Goal: Transaction & Acquisition: Purchase product/service

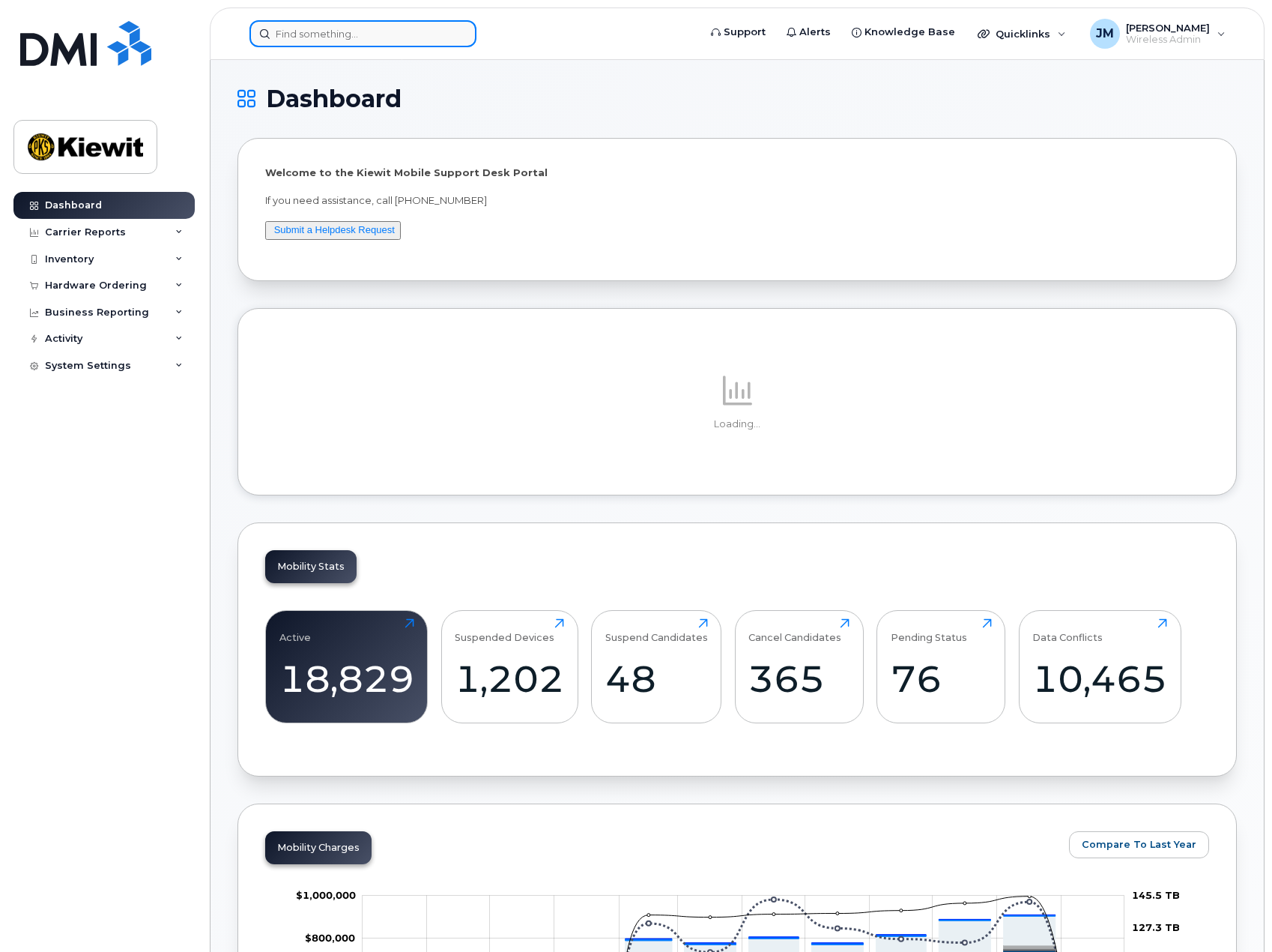
click at [340, 28] on input at bounding box center [362, 33] width 227 height 26
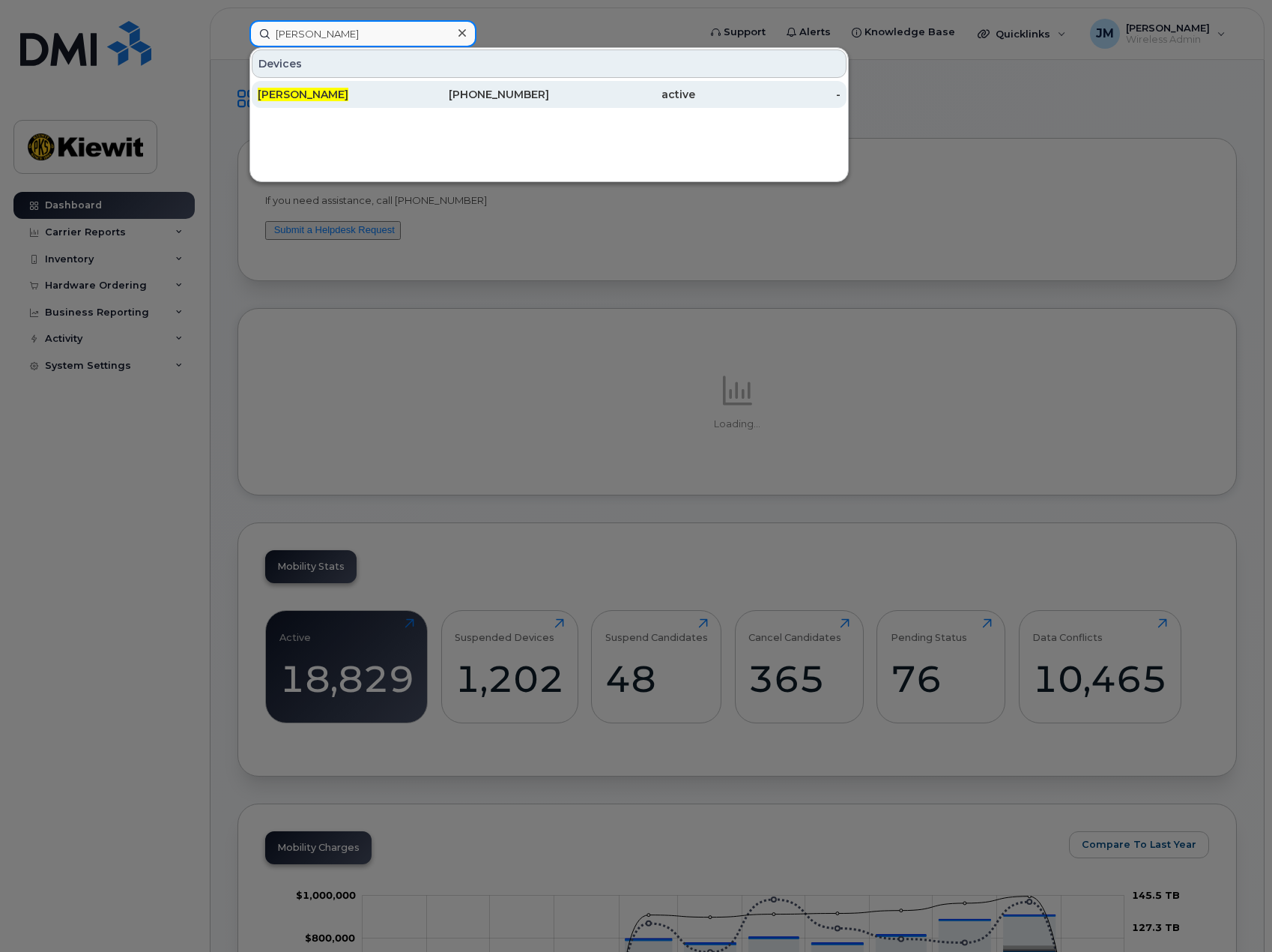
type input "matt haskins"
click at [308, 93] on span "[PERSON_NAME]" at bounding box center [303, 94] width 90 height 14
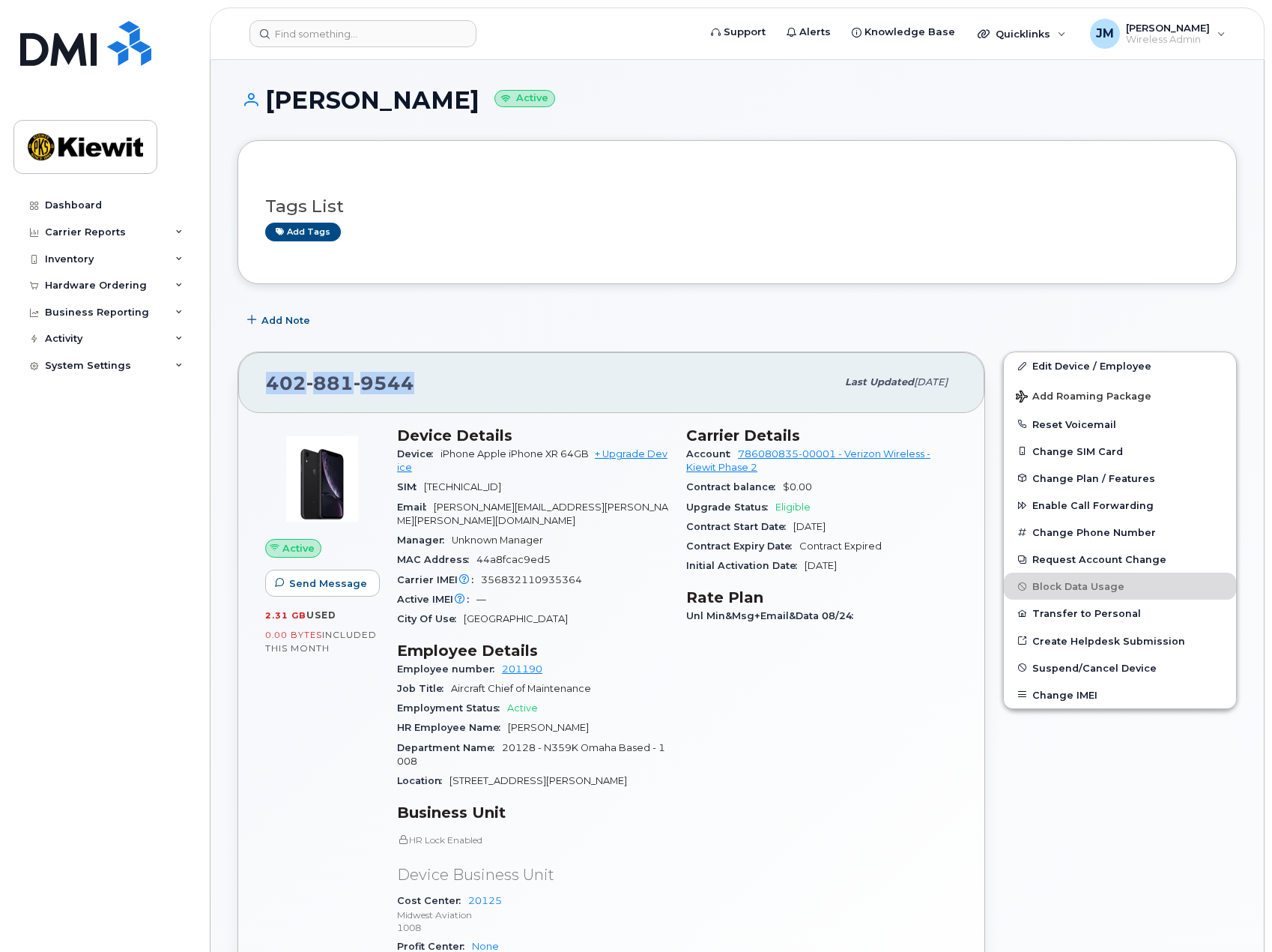
drag, startPoint x: 416, startPoint y: 383, endPoint x: 248, endPoint y: 383, distance: 168.0
click at [248, 383] on div "[PHONE_NUMBER] Last updated [DATE]" at bounding box center [611, 382] width 746 height 60
copy span "[PHONE_NUMBER]"
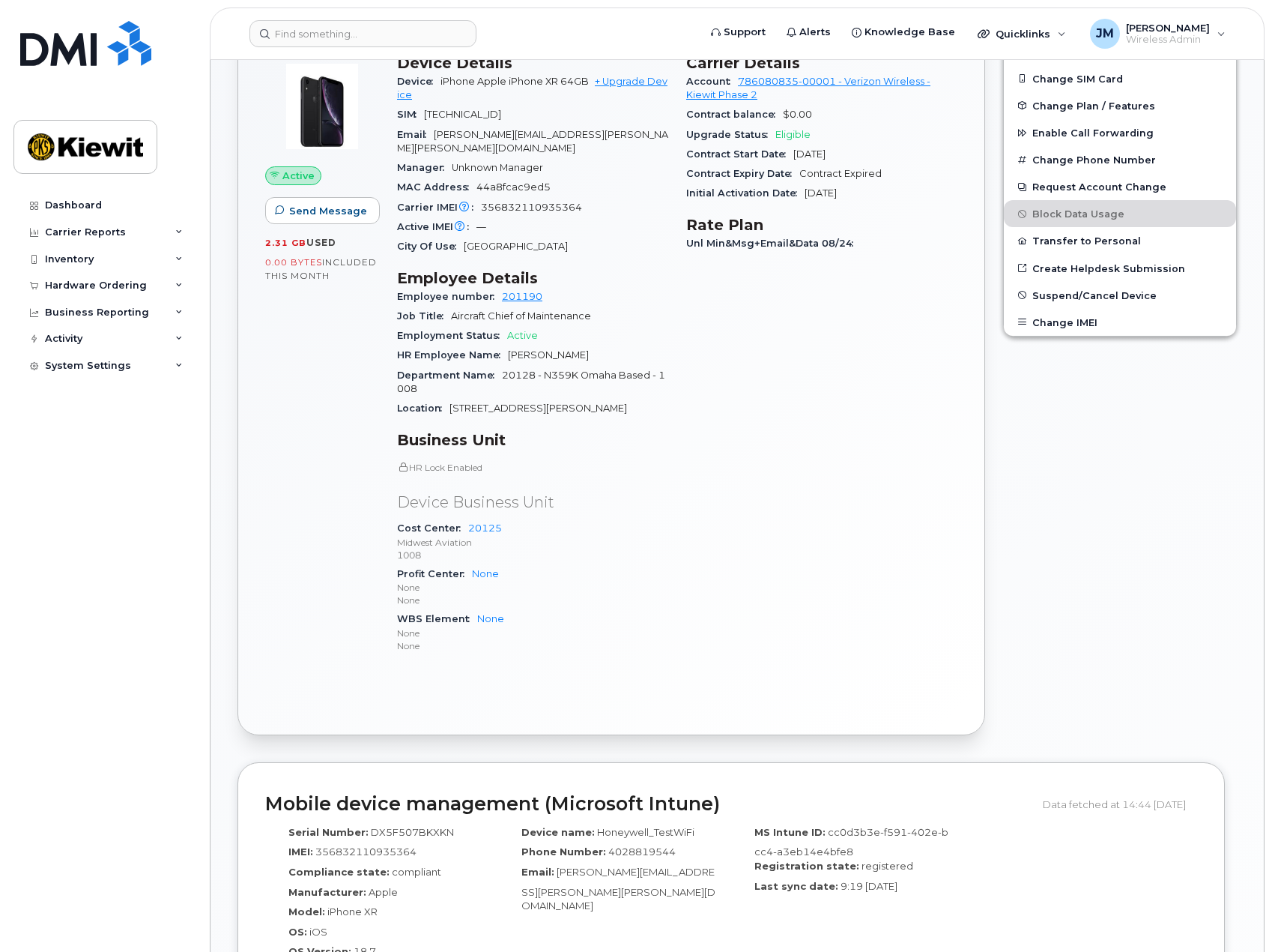
scroll to position [375, 0]
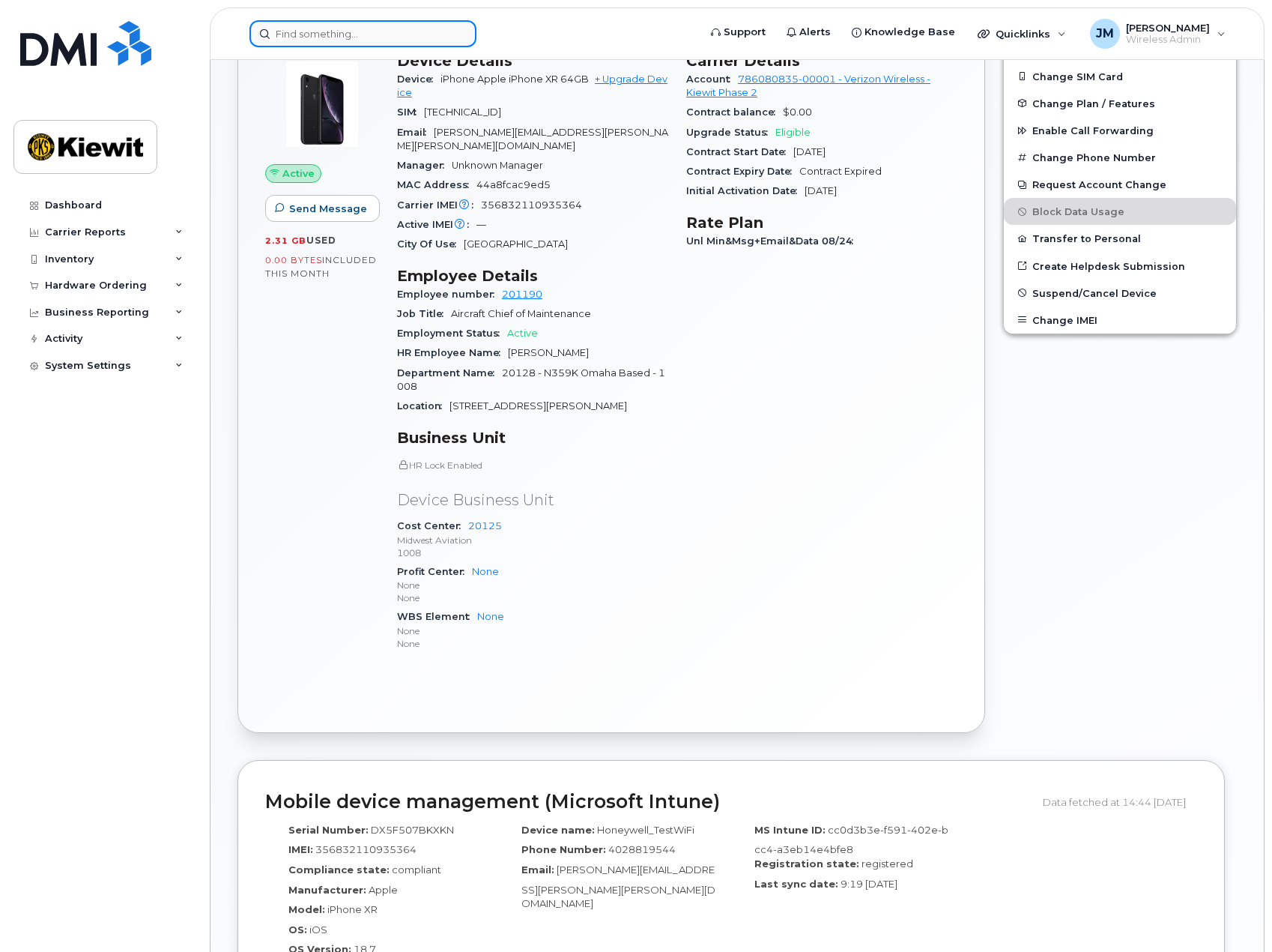
click at [395, 28] on input at bounding box center [362, 33] width 227 height 26
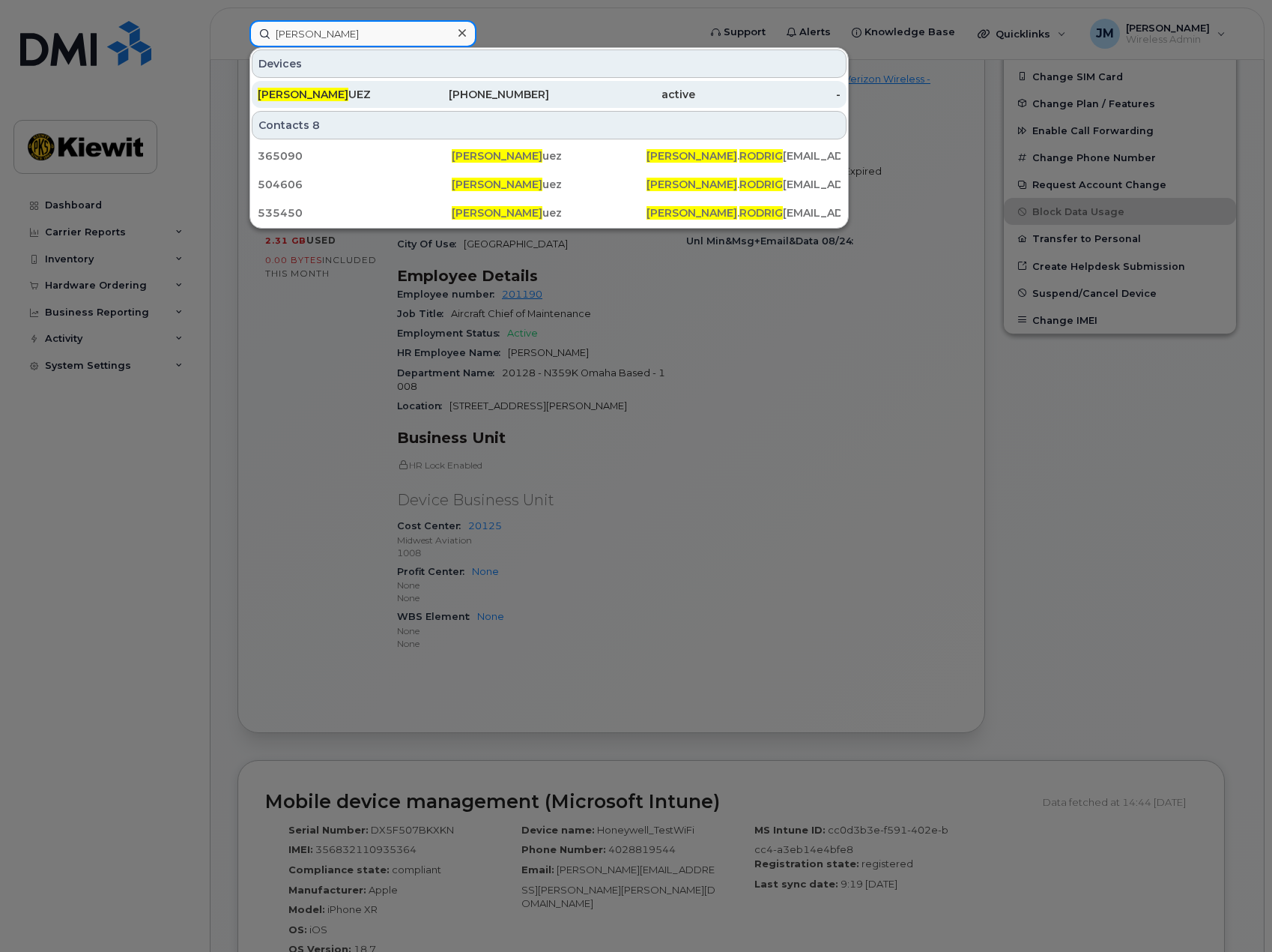
type input "[PERSON_NAME]"
click at [344, 99] on div "ERICK RODRIG UEZ" at bounding box center [331, 94] width 146 height 15
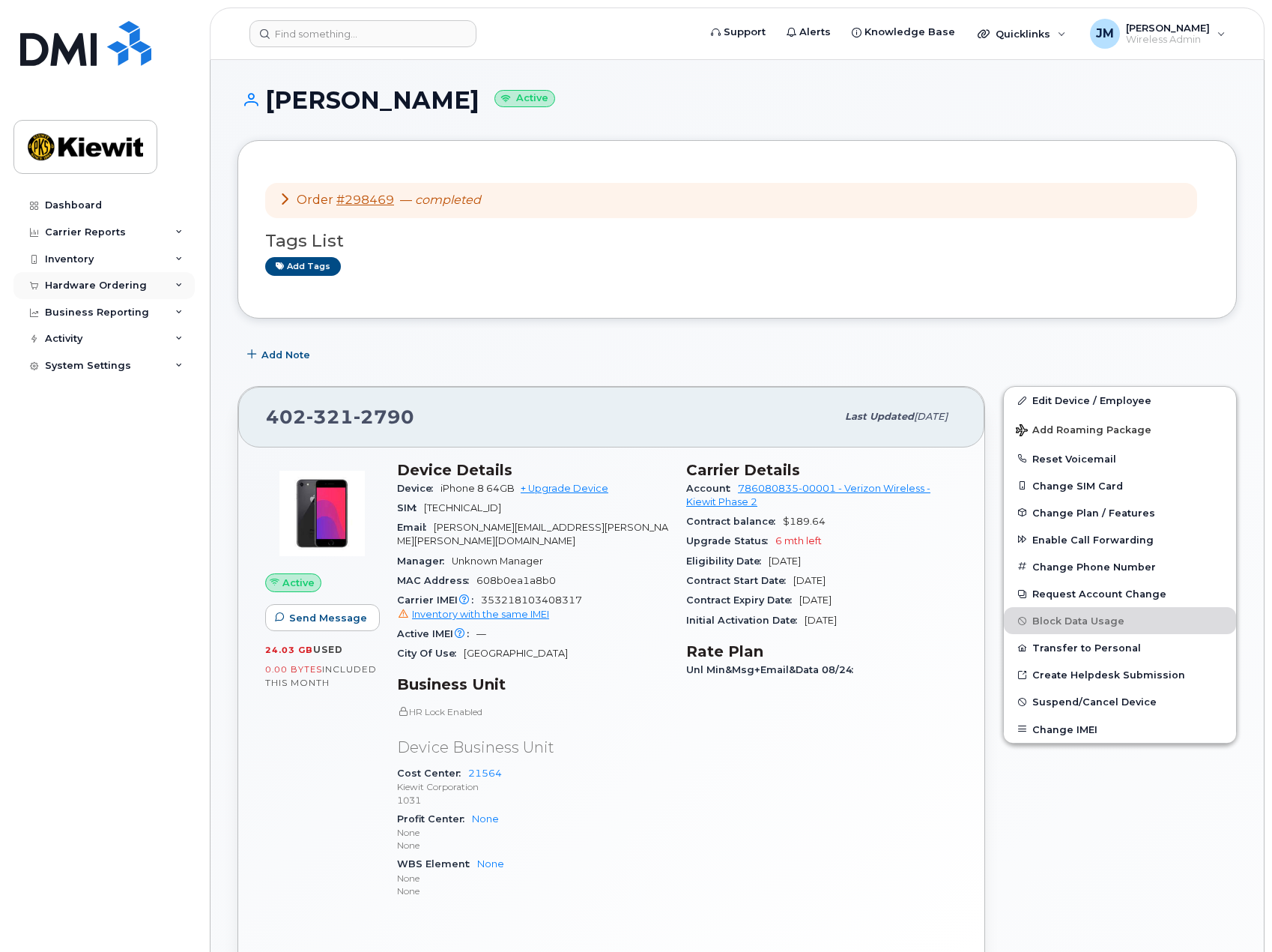
click at [69, 291] on div "Hardware Ordering" at bounding box center [96, 286] width 102 height 12
click at [75, 344] on div "Orders" at bounding box center [70, 342] width 36 height 14
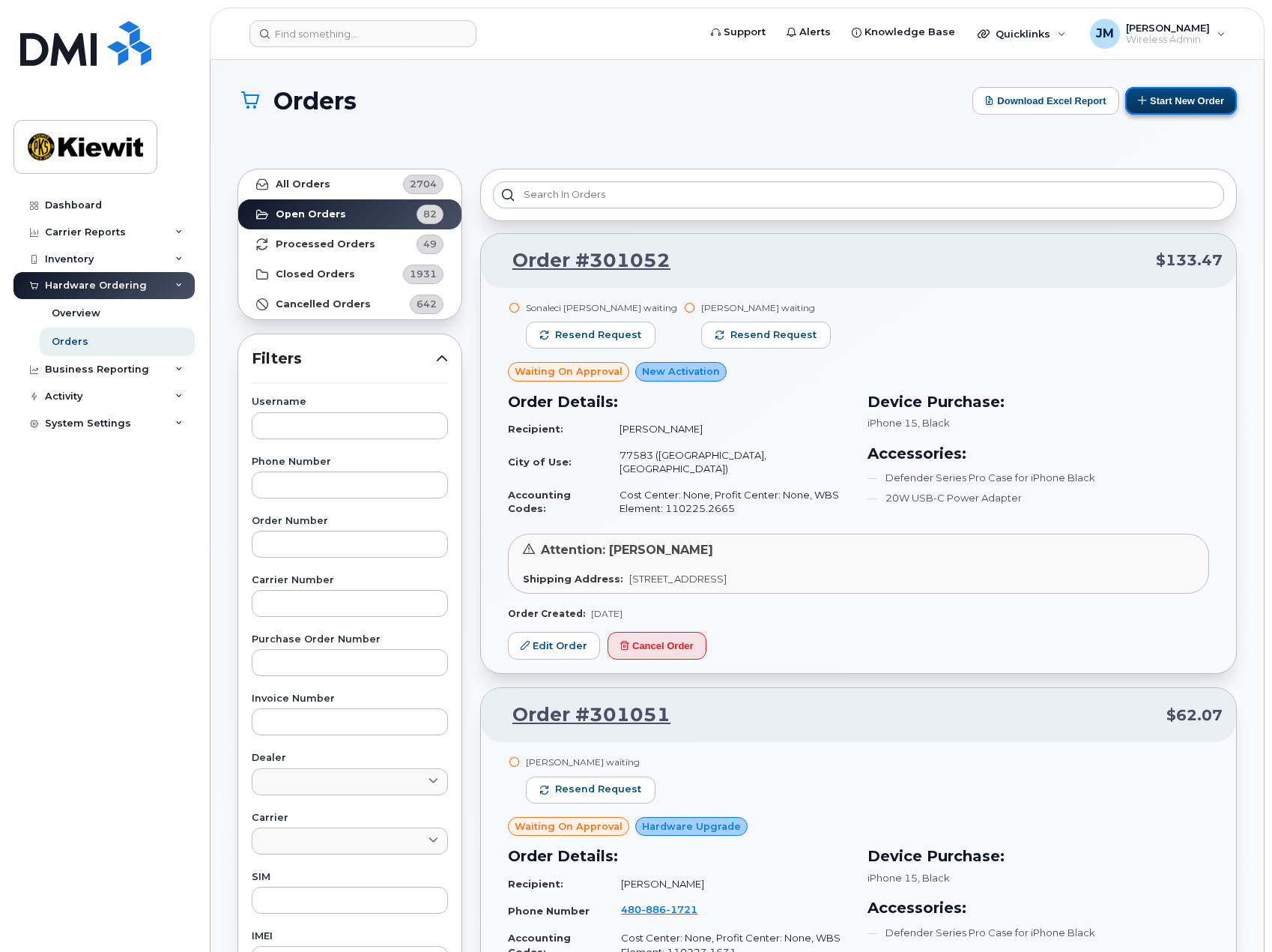
click at [1192, 109] on button "Start New Order" at bounding box center [1182, 101] width 112 height 27
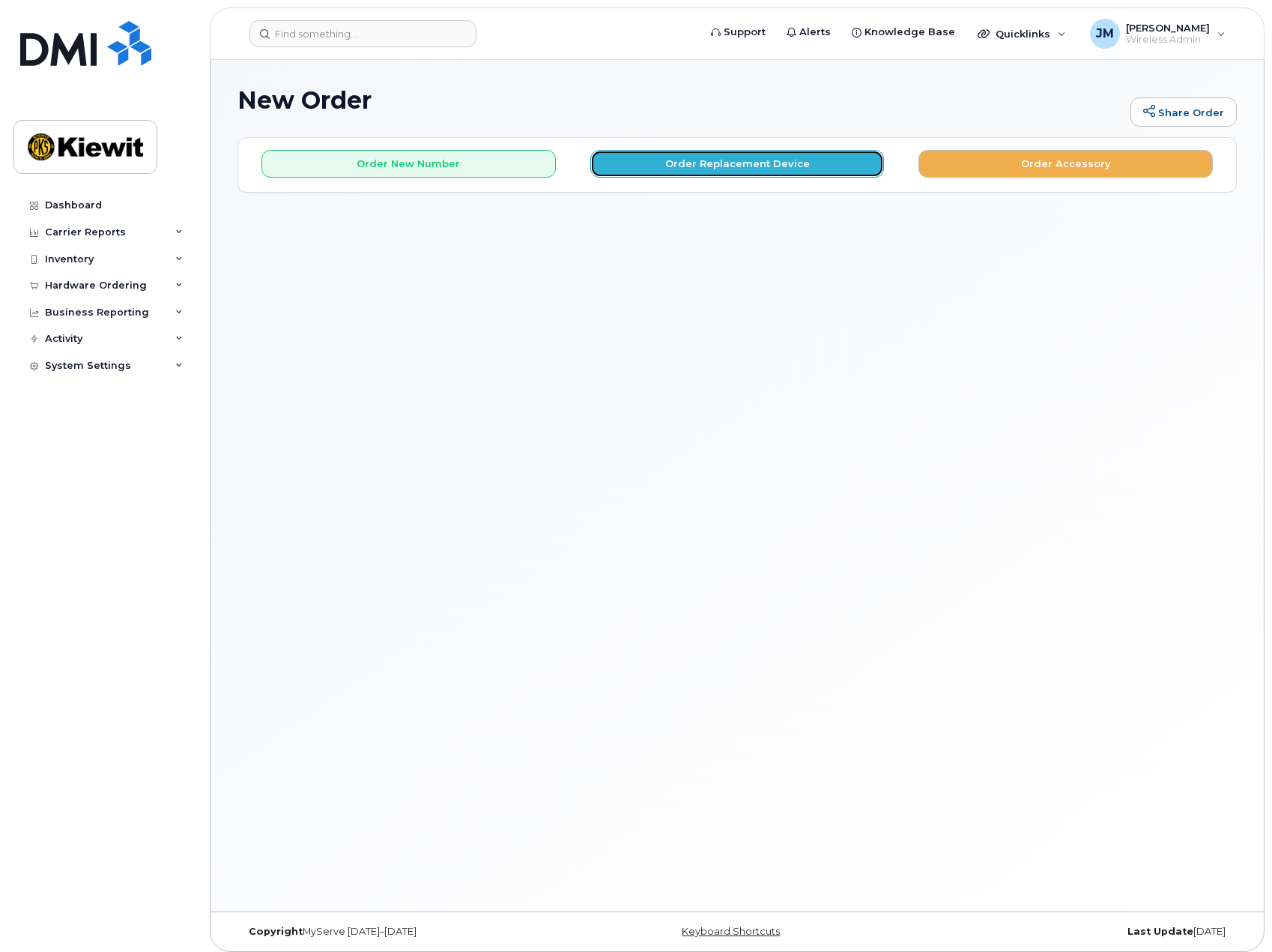
click at [715, 159] on button "Order Replacement Device" at bounding box center [738, 164] width 294 height 27
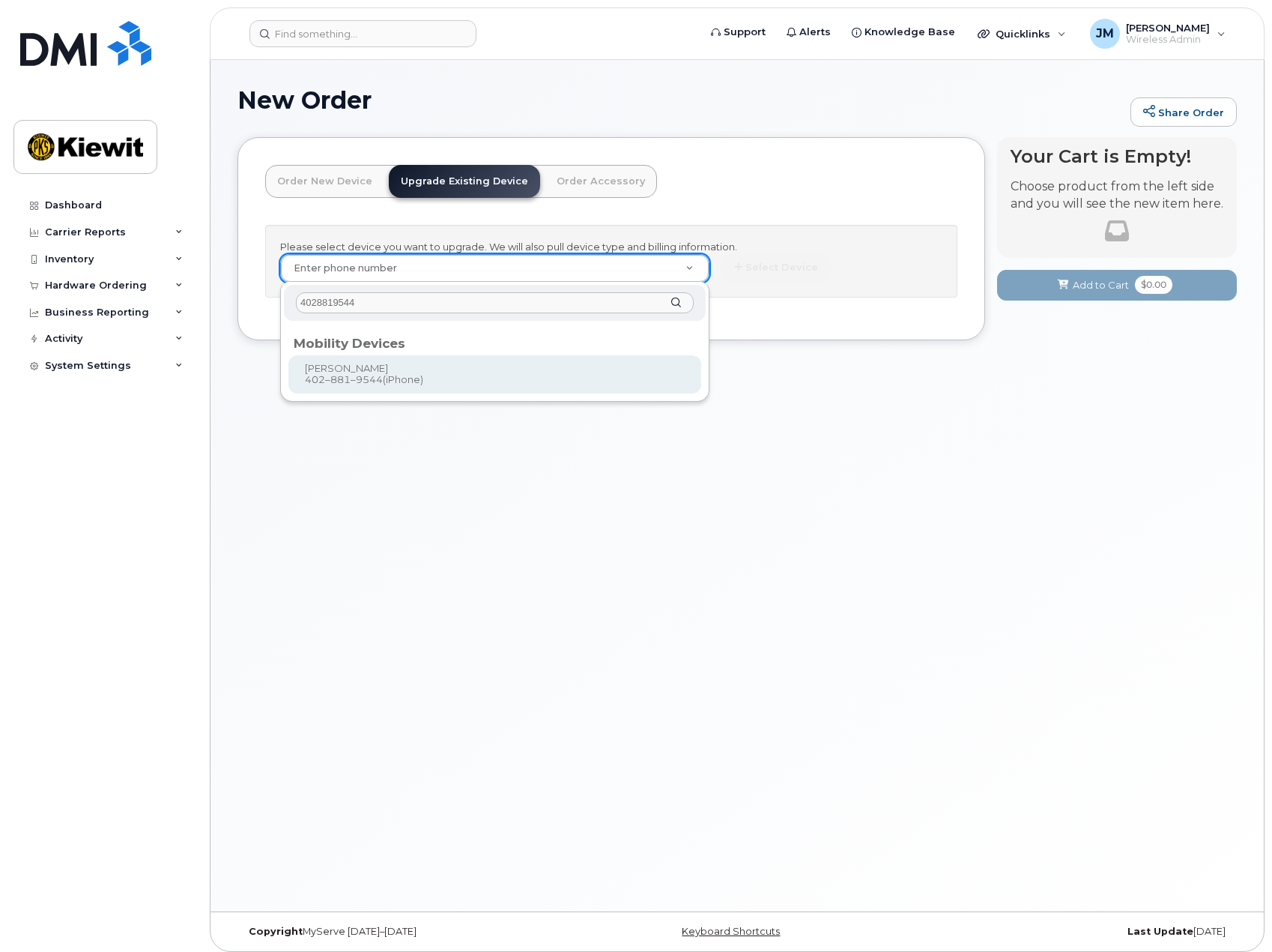
type input "4028819544"
type input "1168033"
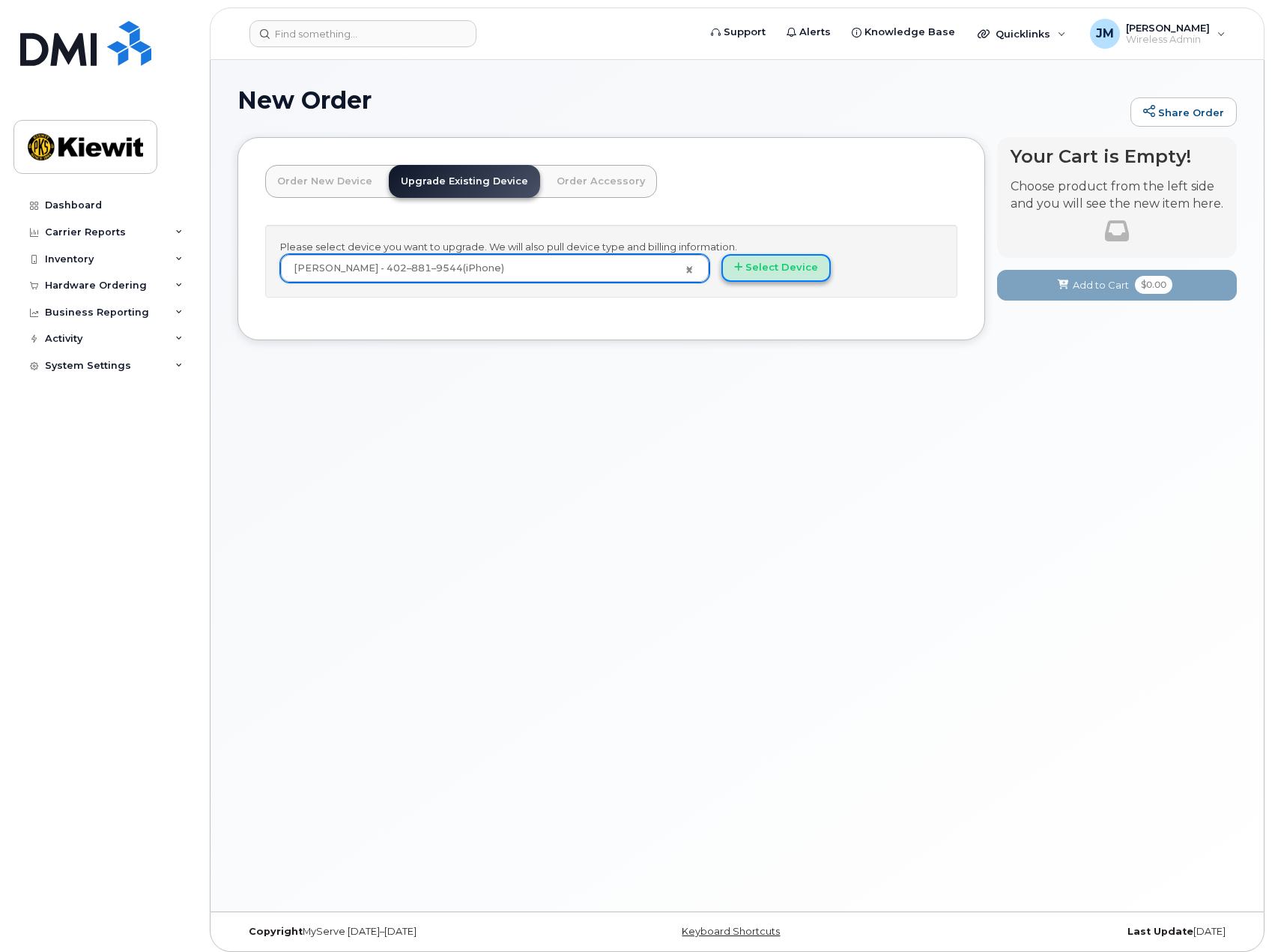
click at [779, 268] on button "Select Device" at bounding box center [775, 268] width 109 height 27
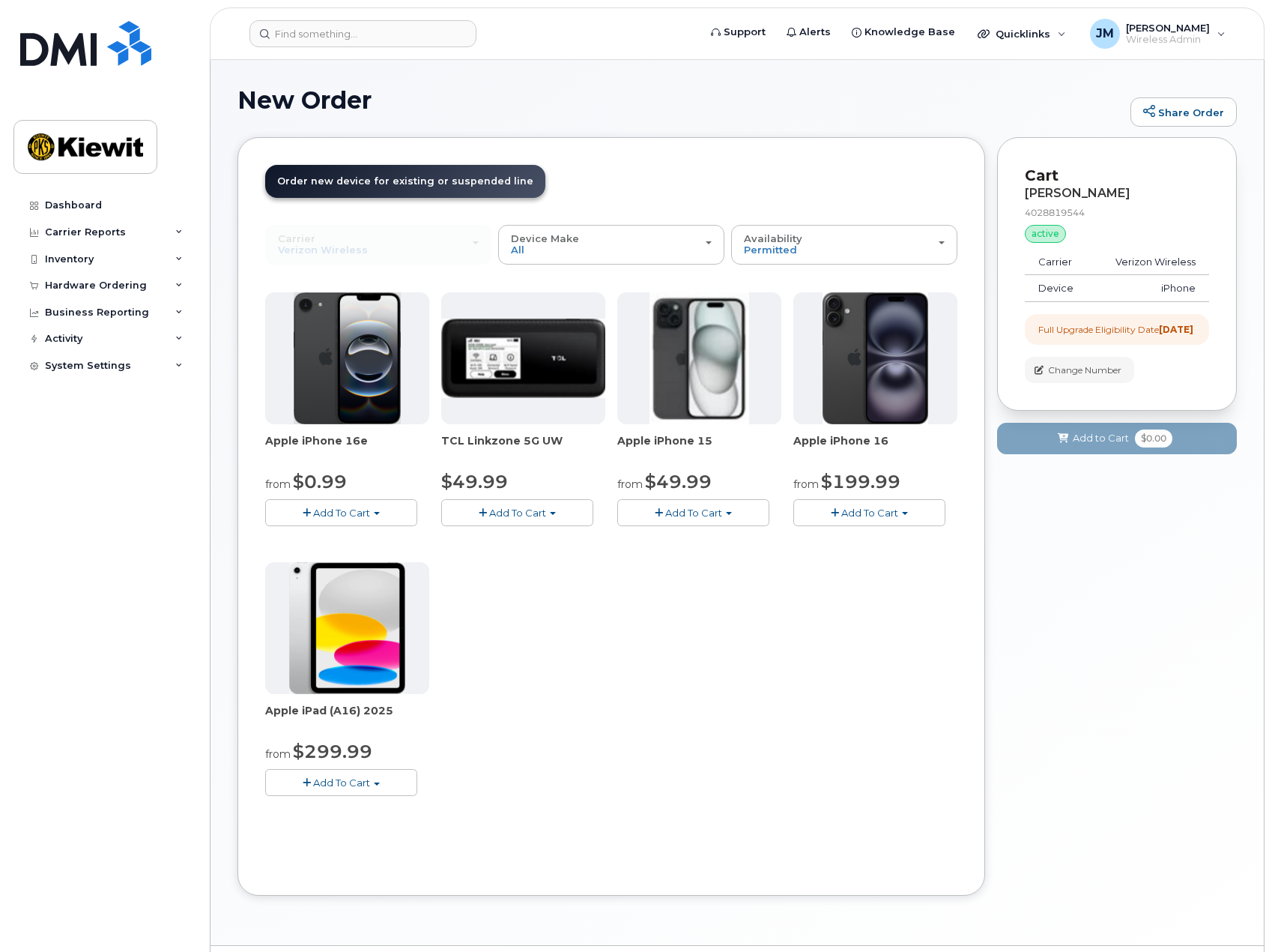
click at [362, 504] on button "Add To Cart" at bounding box center [341, 511] width 152 height 26
click at [366, 541] on link "$0.99 - 2 Year Upgrade (128GB)" at bounding box center [363, 540] width 188 height 19
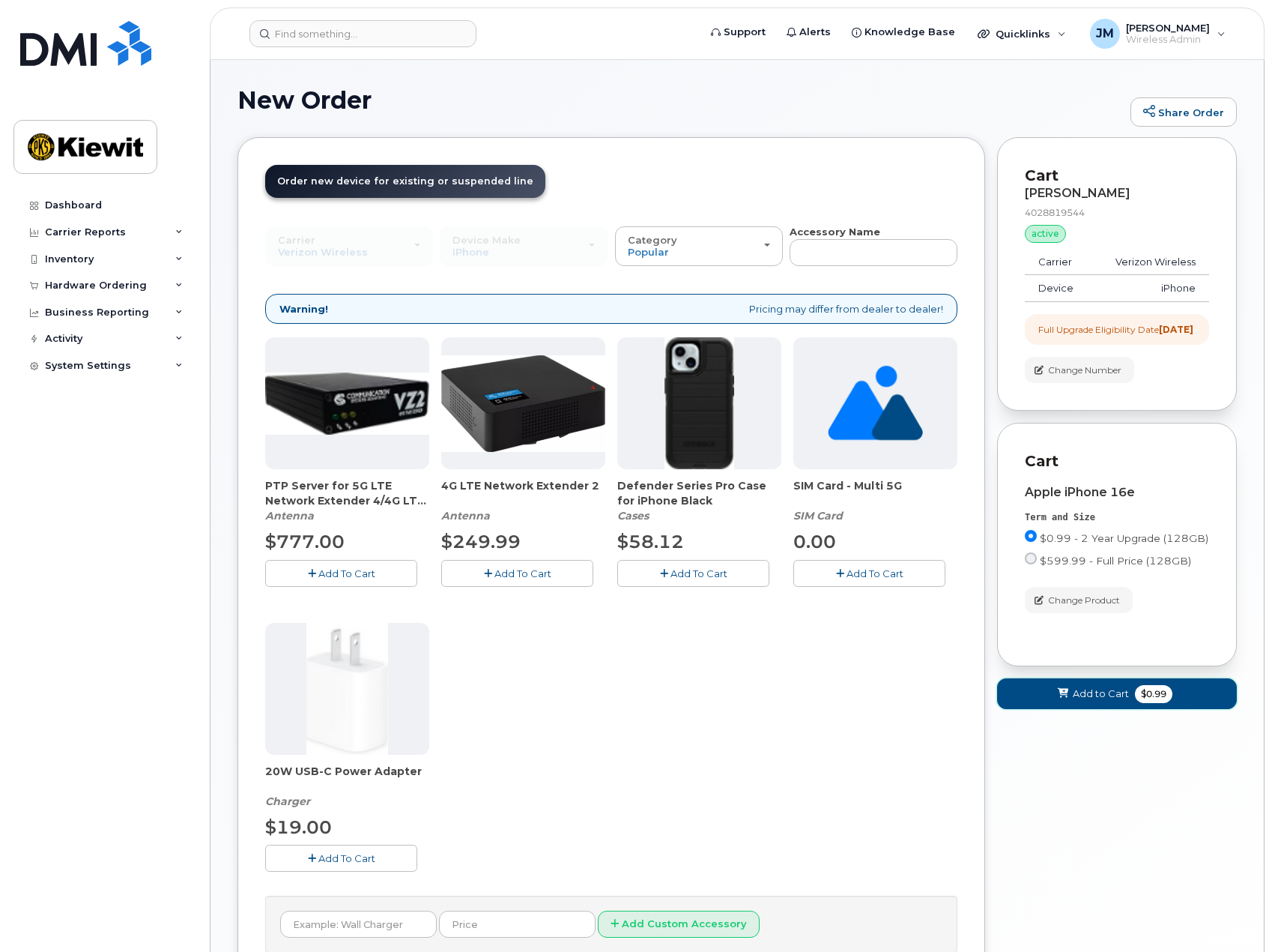
click at [1105, 701] on span "Add to Cart" at bounding box center [1100, 693] width 56 height 15
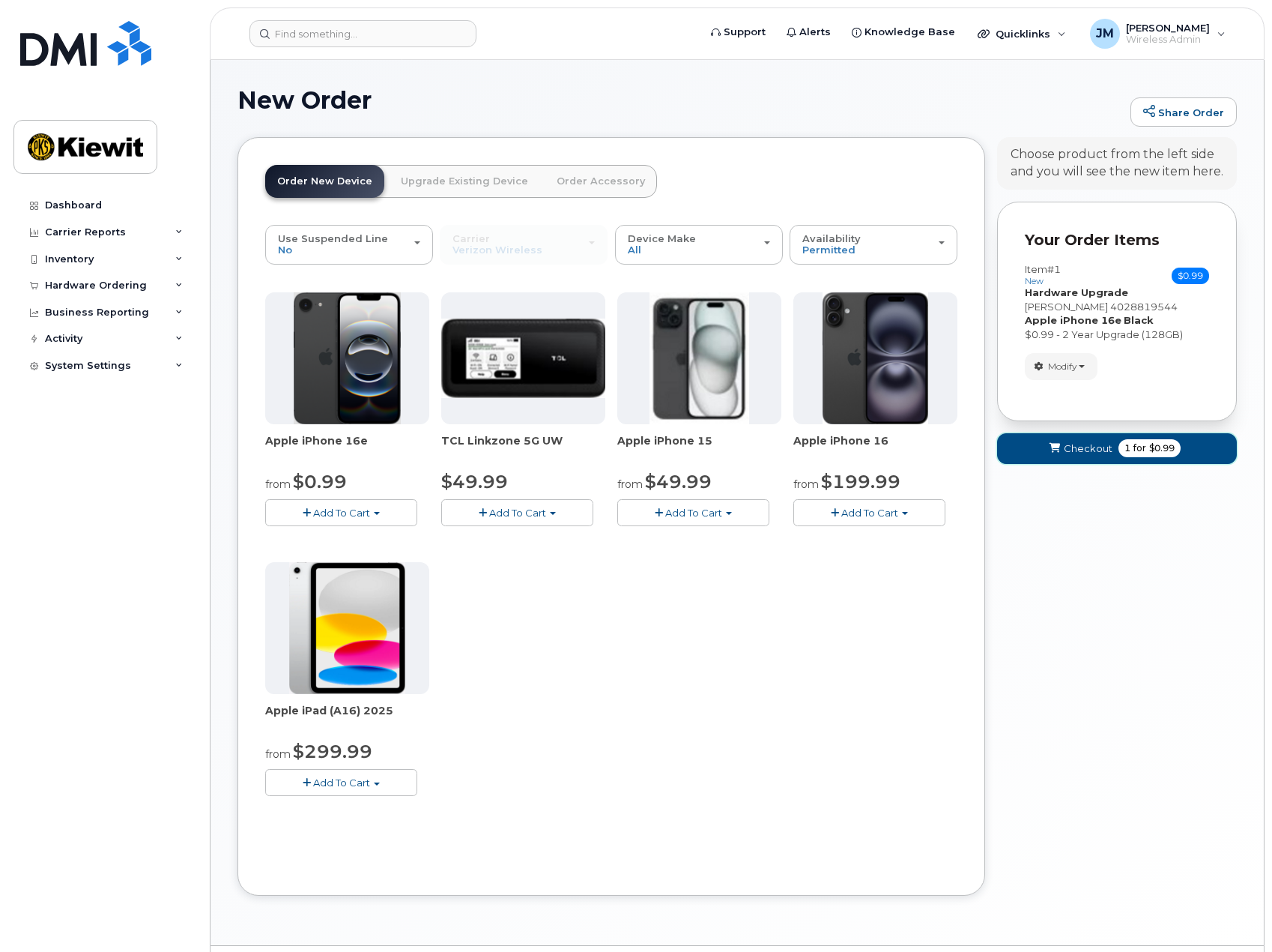
click at [1120, 445] on span "1 for $0.99" at bounding box center [1149, 448] width 62 height 18
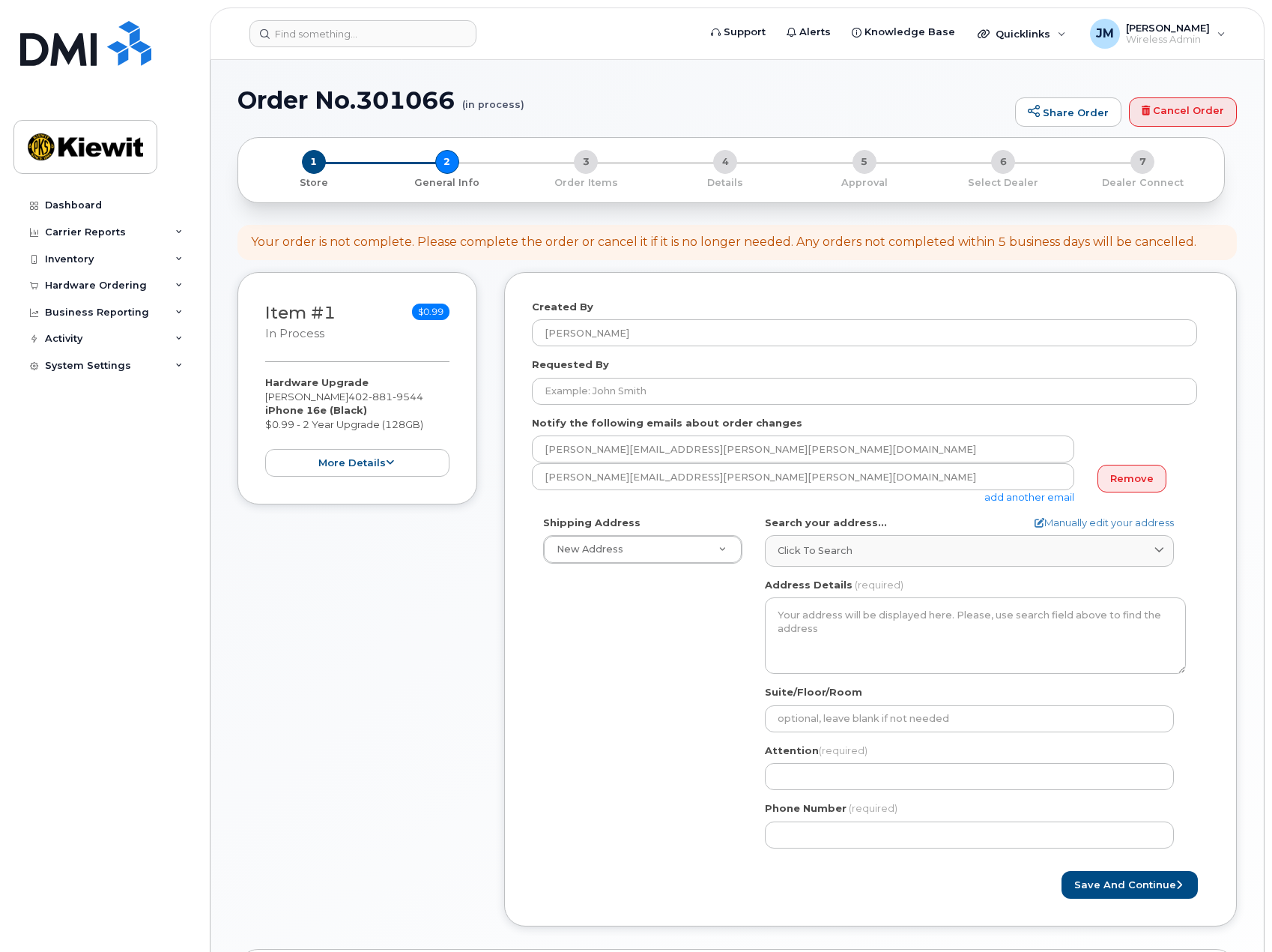
select select
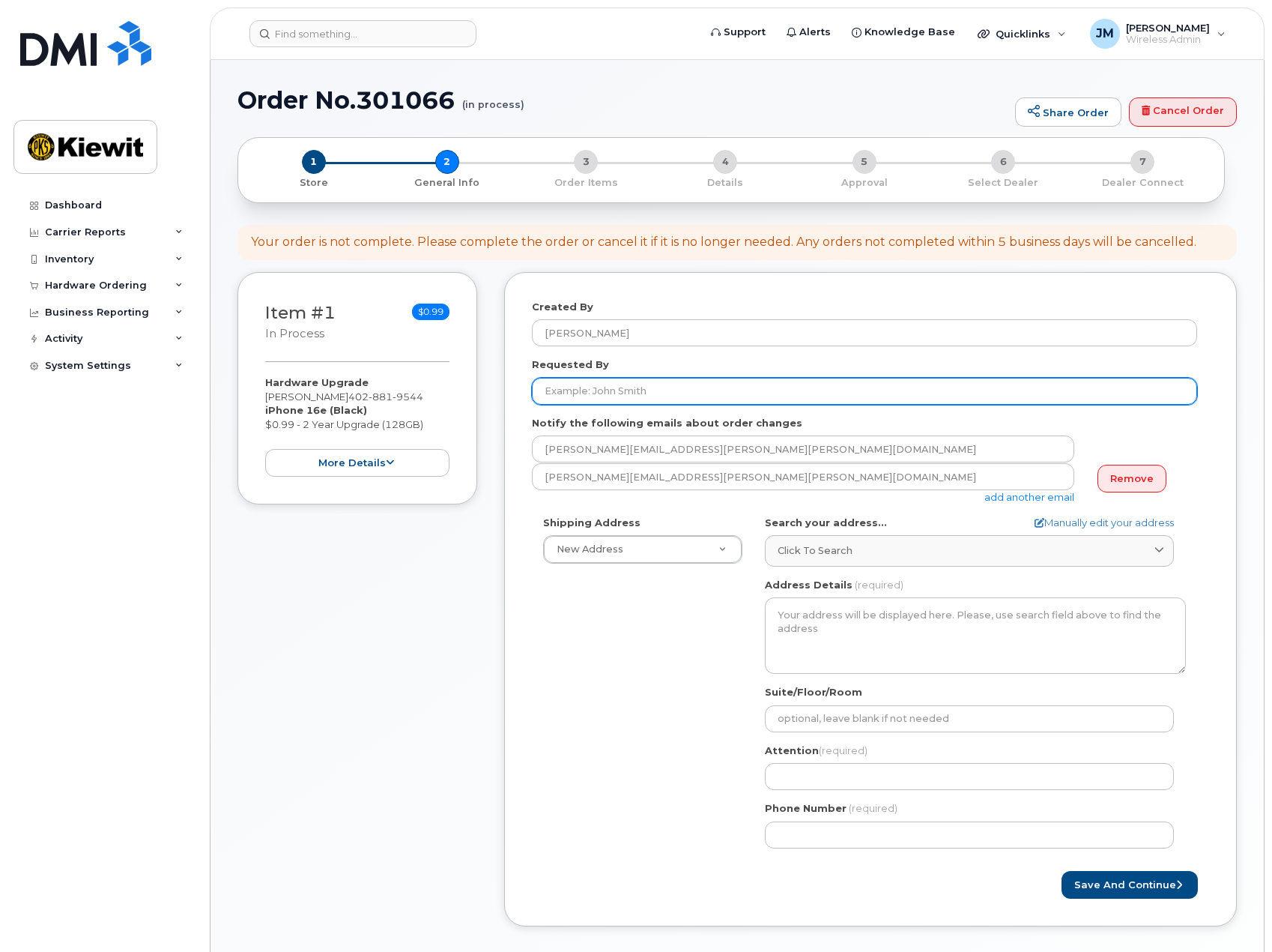
click at [604, 393] on input "Requested By" at bounding box center [865, 391] width 665 height 26
type input "[PERSON_NAME]"
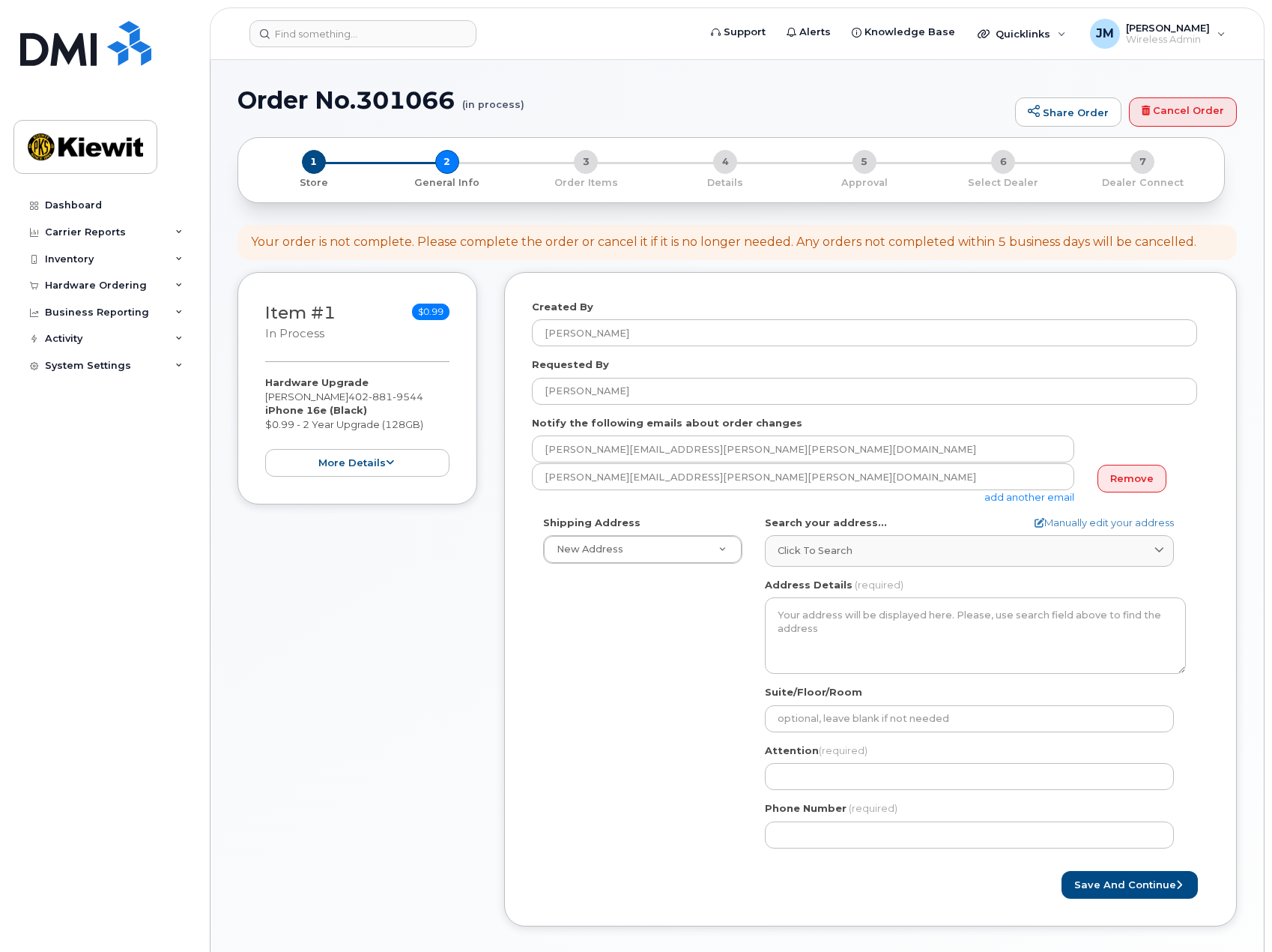
click at [634, 643] on div "Shipping Address New Address New Address 3709 Doolittle Plz 1550 Mike Fahey St …" at bounding box center [865, 687] width 665 height 344
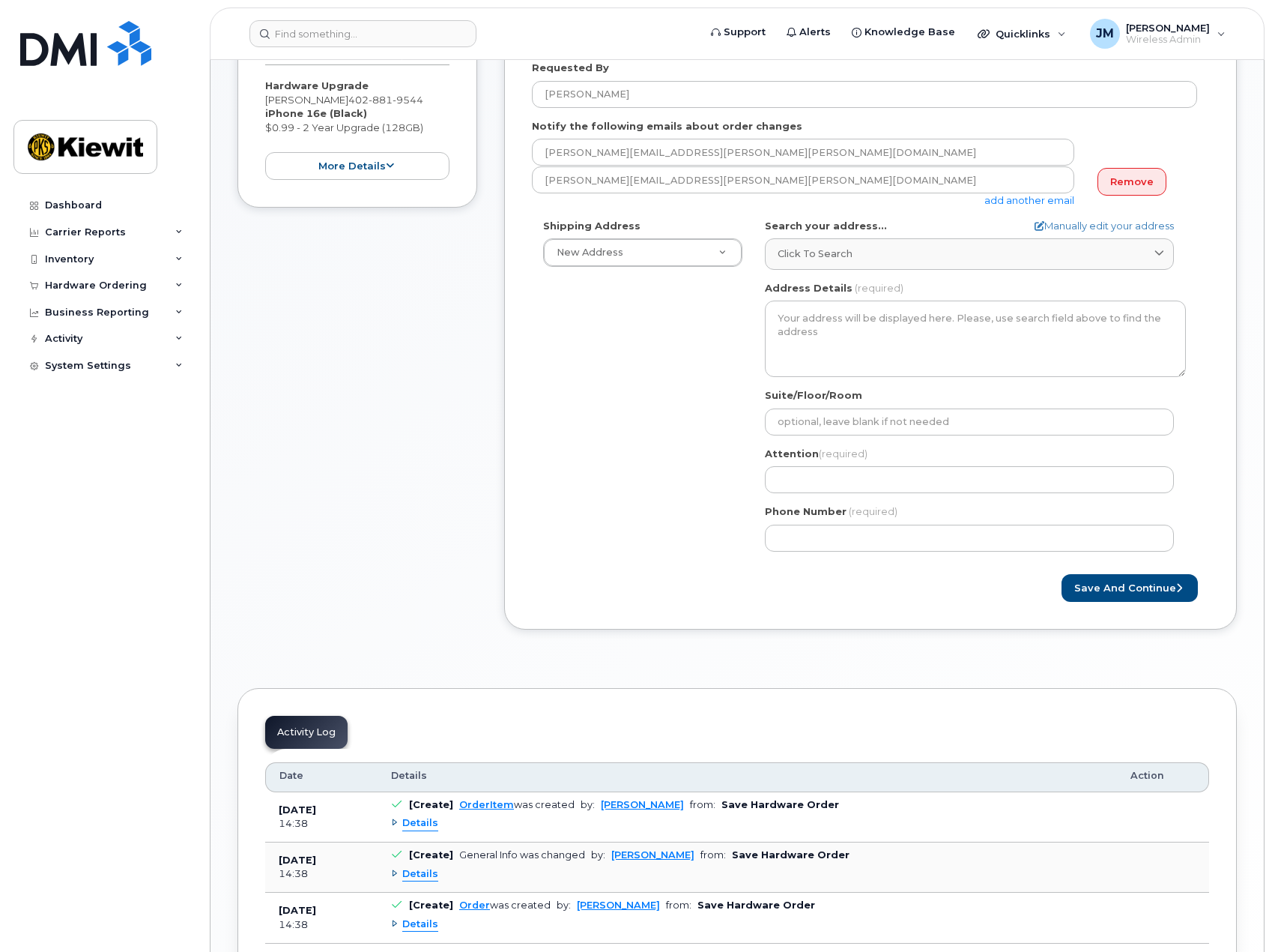
scroll to position [299, 0]
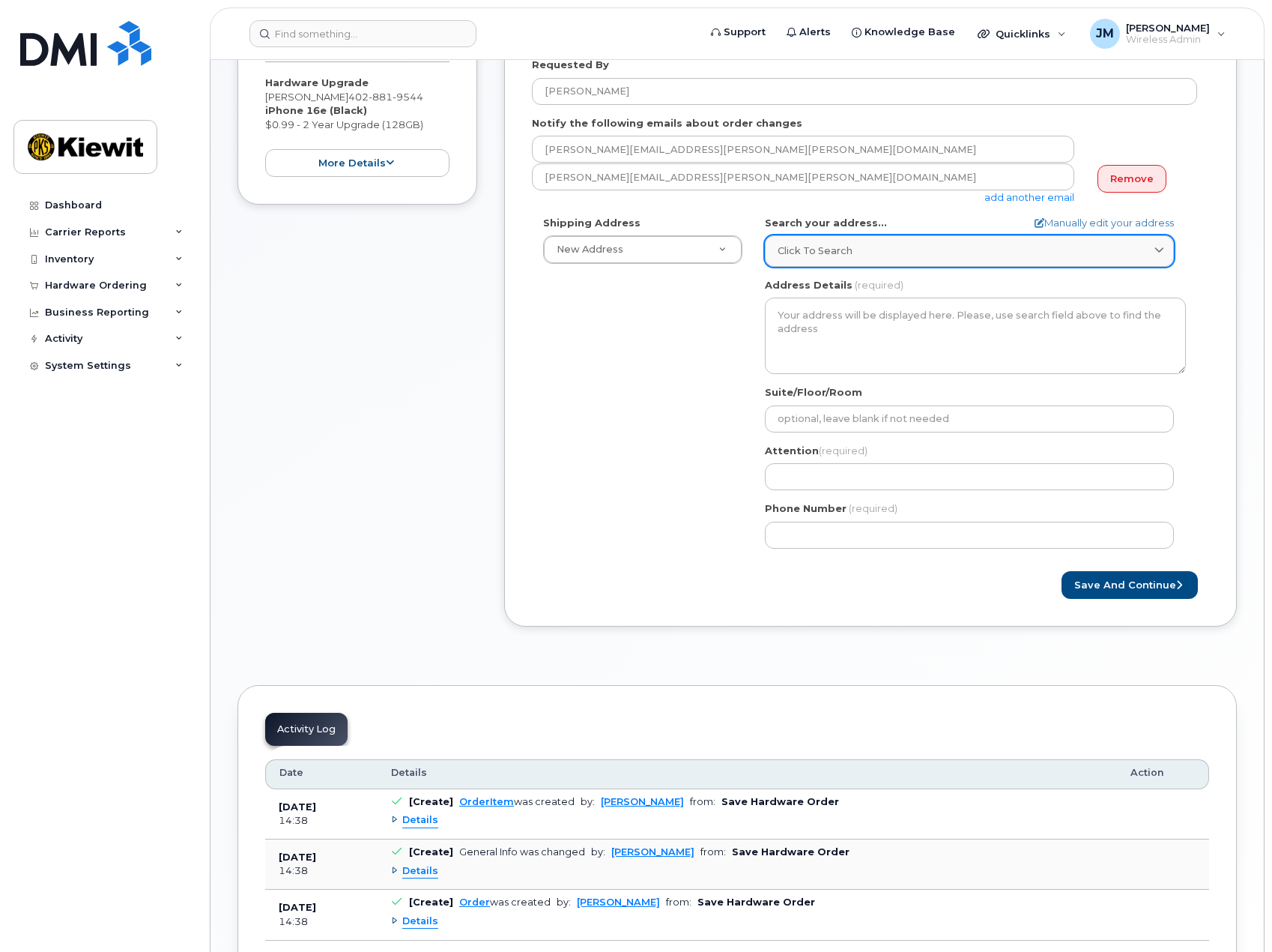
click at [847, 247] on span "Click to search" at bounding box center [815, 250] width 75 height 15
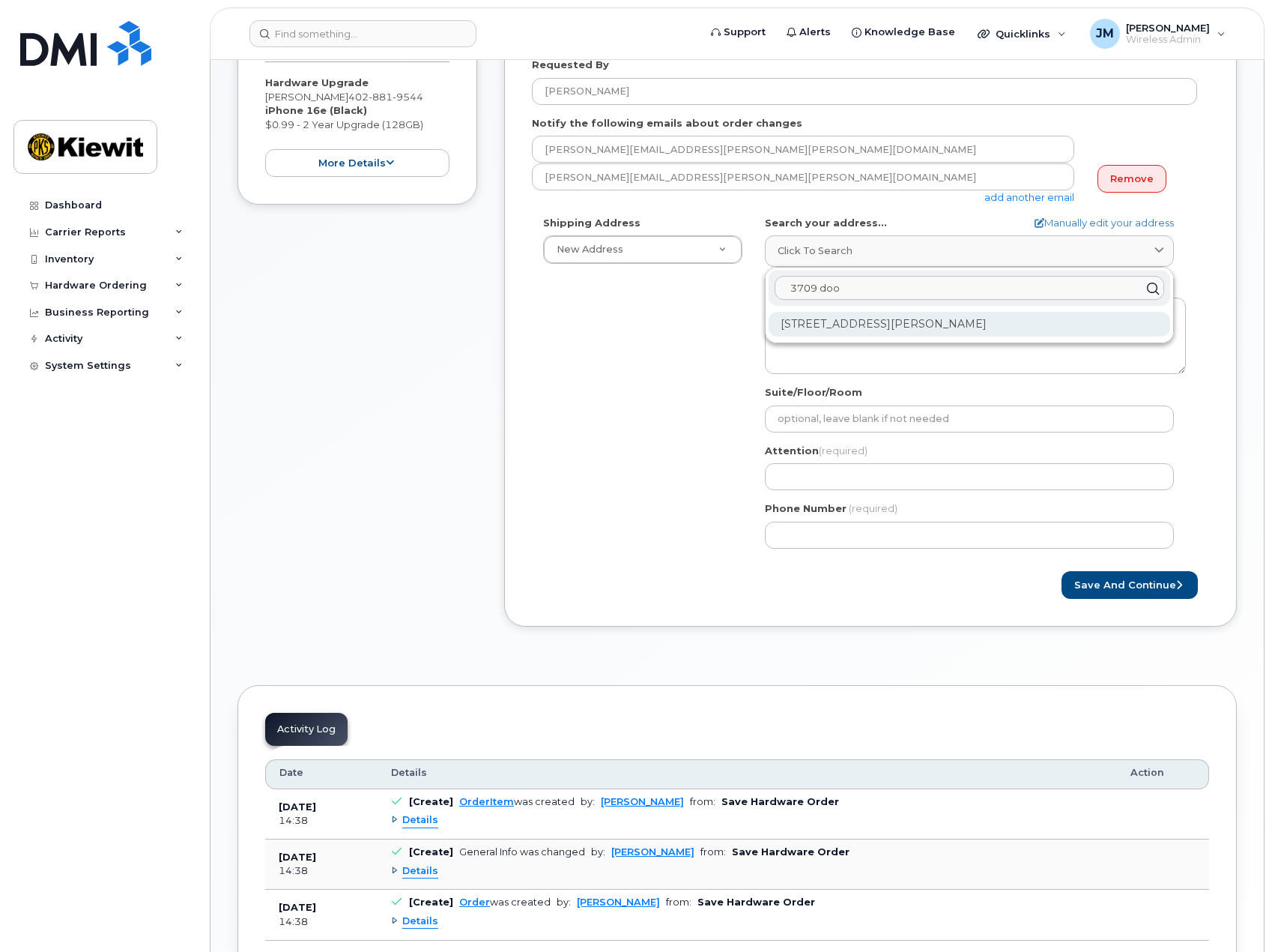
type input "3709 doo"
click at [855, 321] on div "3709 Doolittle Plz Omaha NE 68110-2660" at bounding box center [969, 324] width 401 height 25
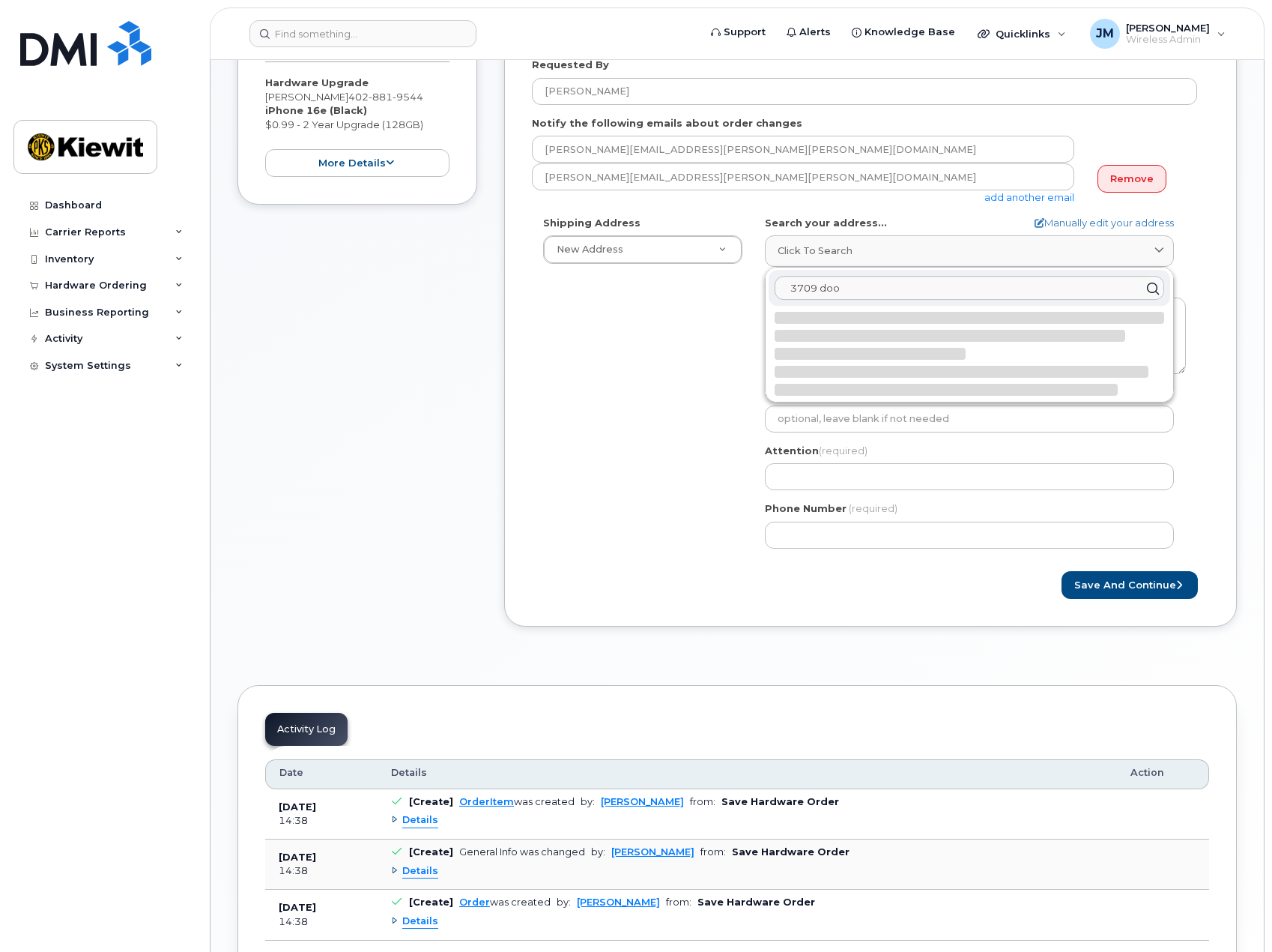
select select
type textarea "3709 Doolittle Plz OMAHA NE 68110-2660 UNITED STATES"
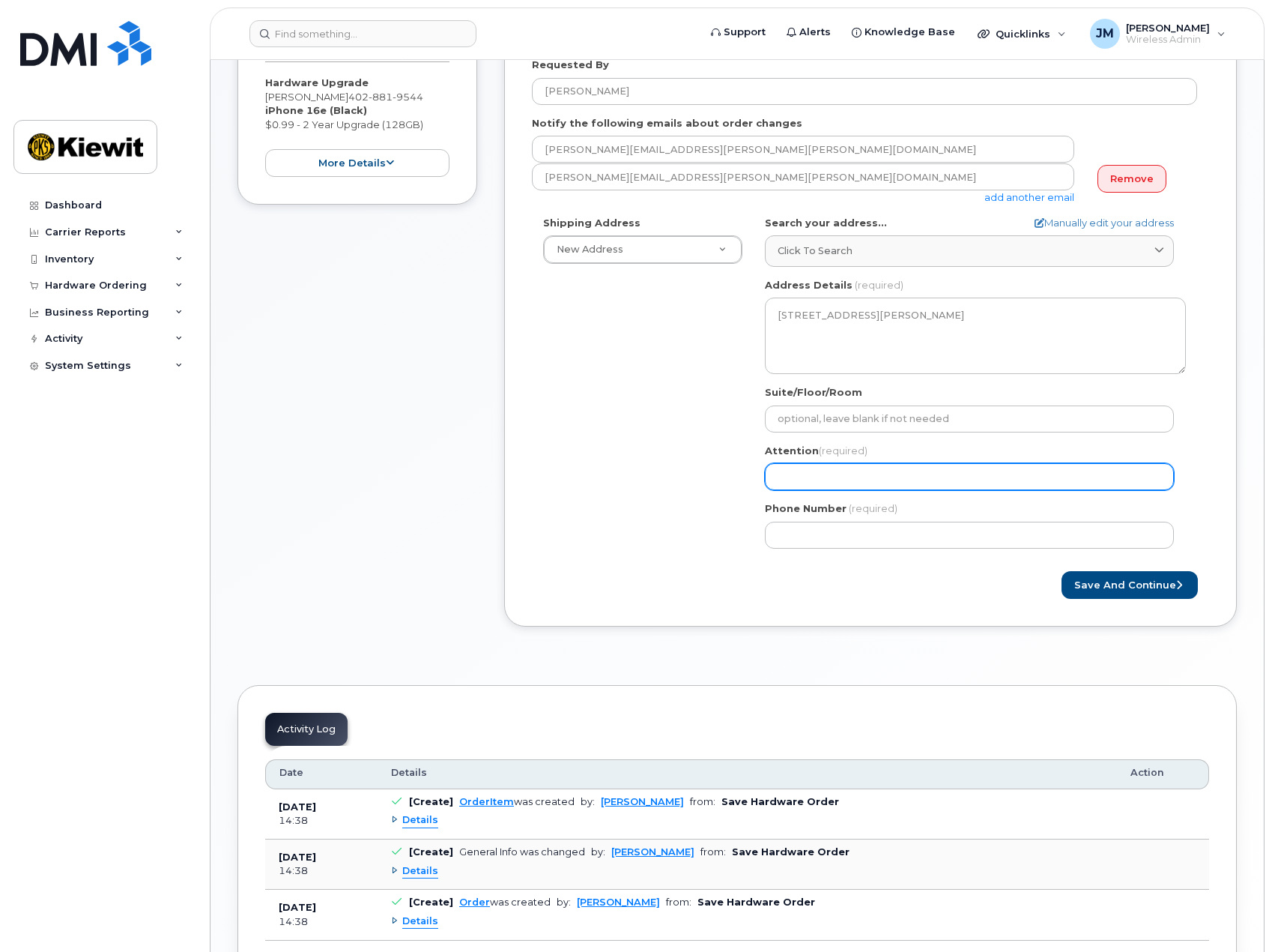
click at [831, 478] on input "Attention (required)" at bounding box center [969, 476] width 409 height 26
select select
type input "M"
select select
type input "Ma"
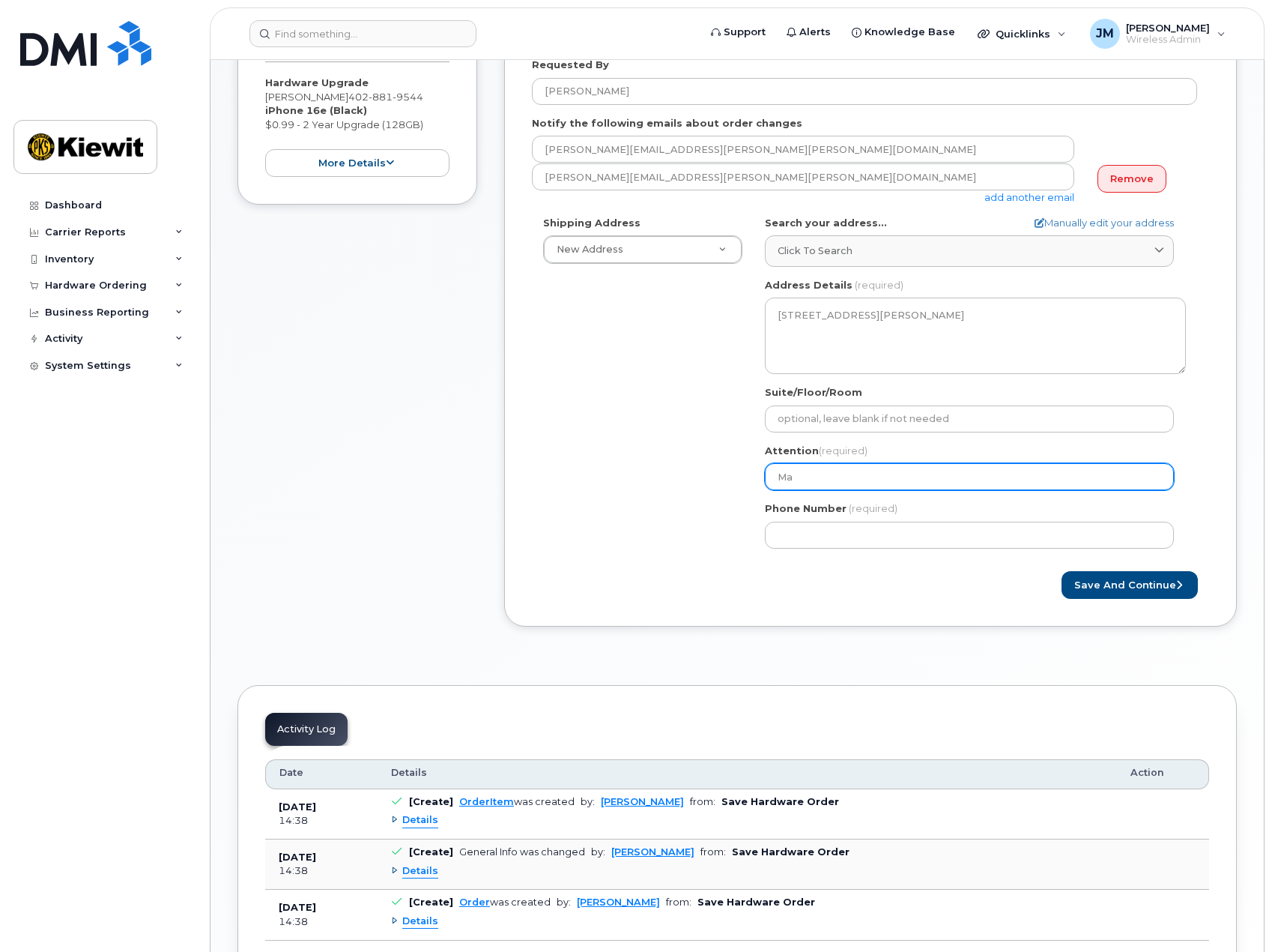
select select
type input "Mat"
select select
type input "Matt"
select select
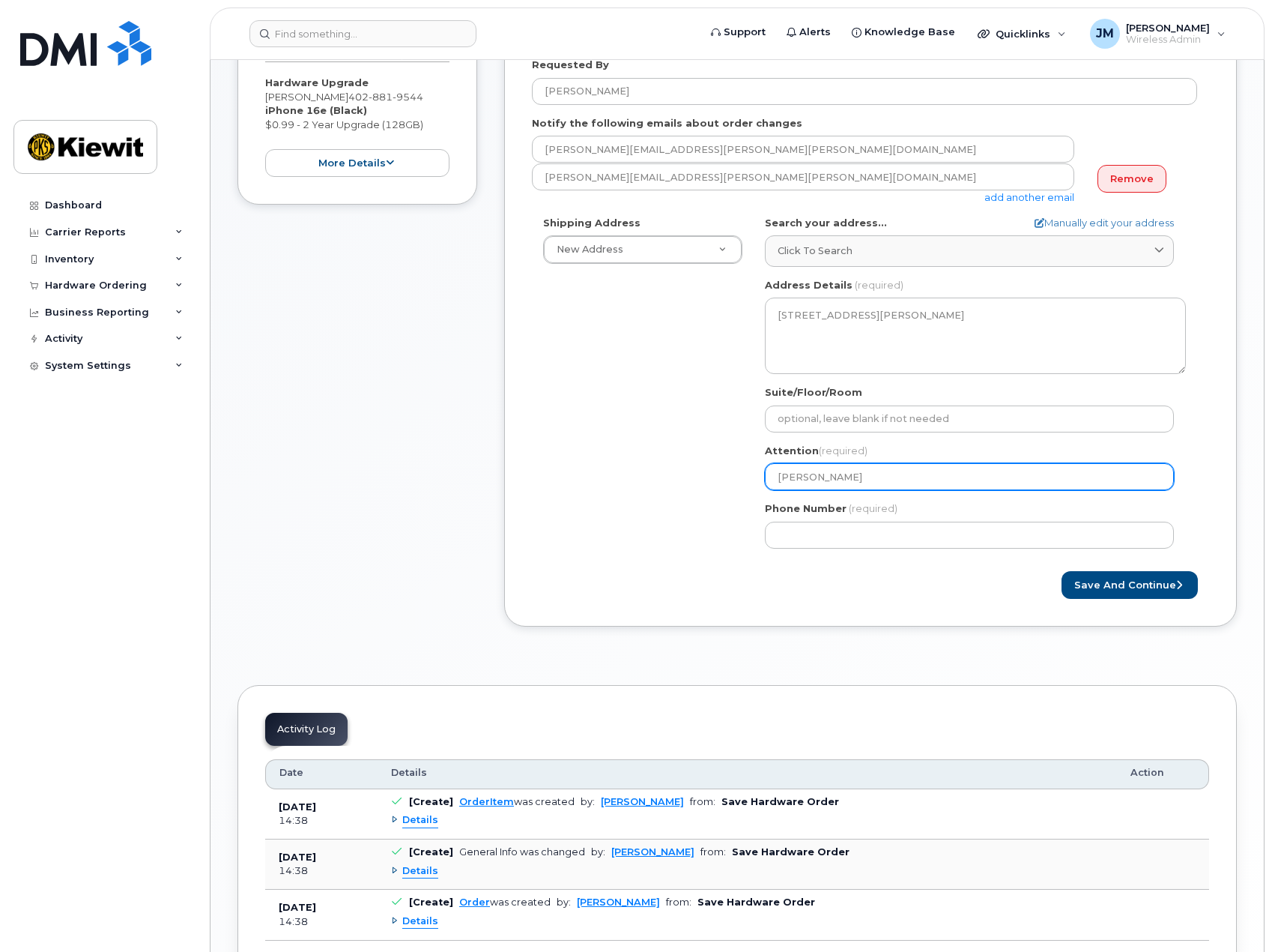
type input "Matt H"
select select
type input "Matt Ha"
select select
type input "Matt Has"
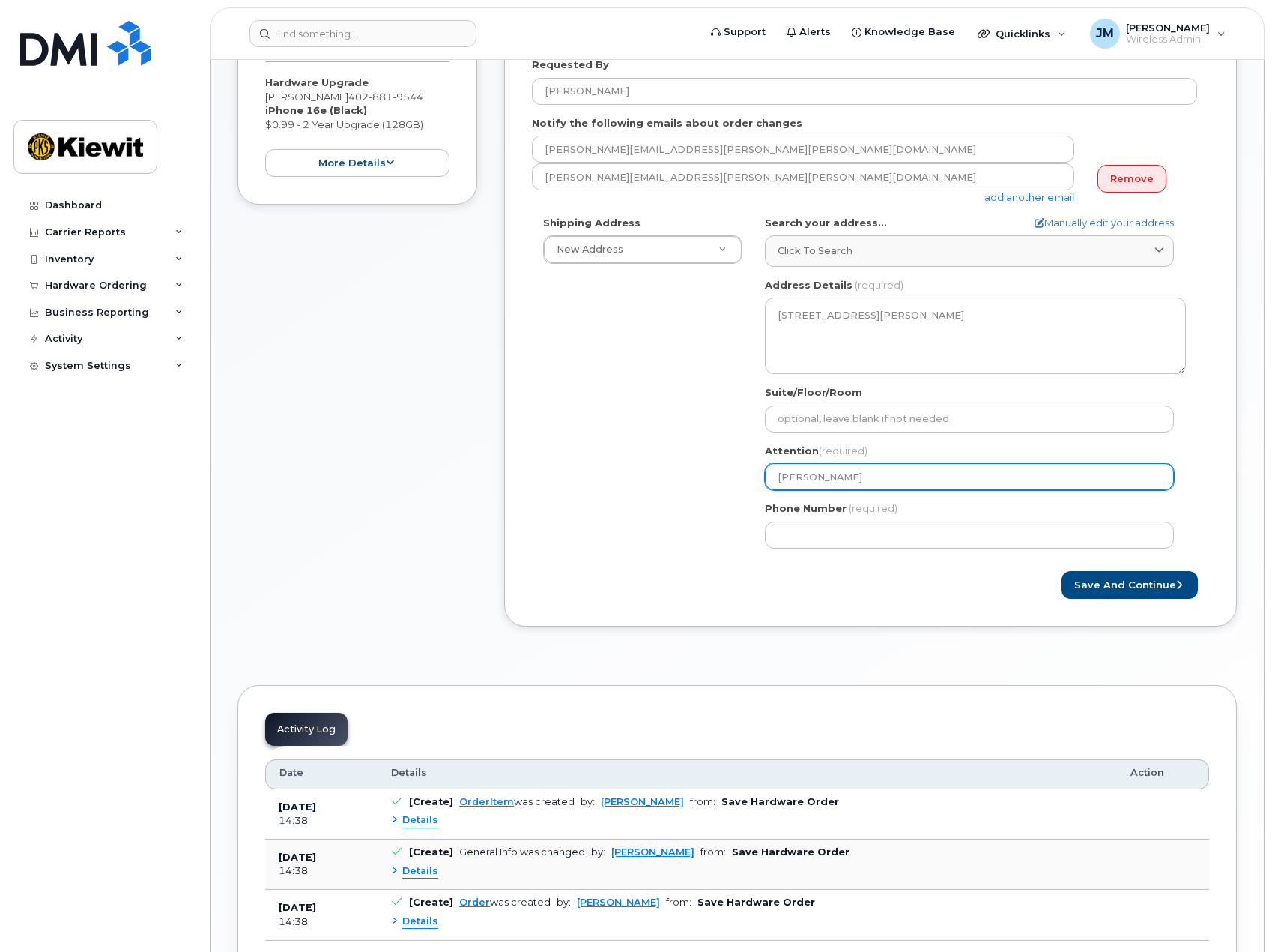
select select
type input "Matt Hask"
select select
type input "Matt Haski"
select select
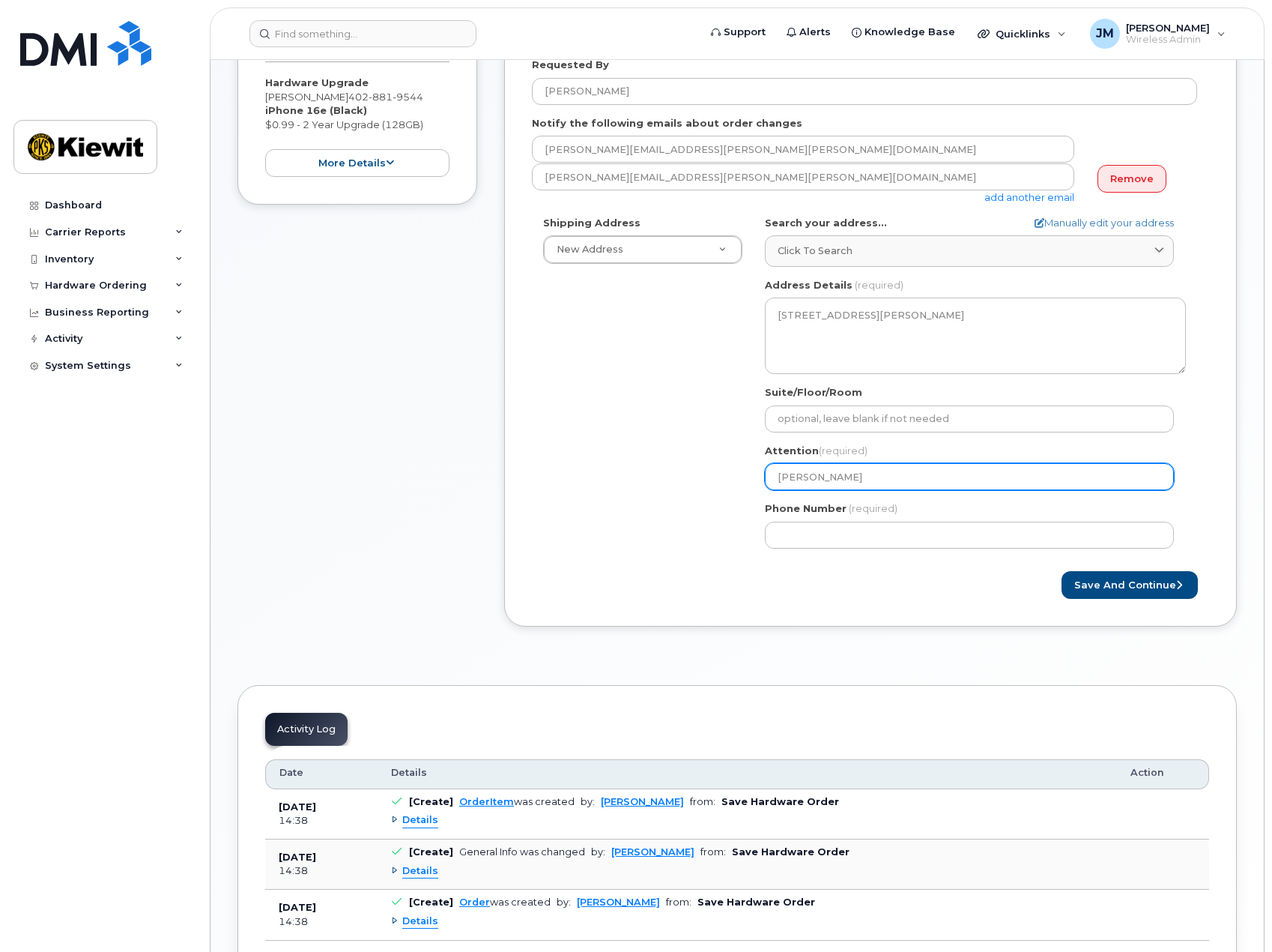
type input "Matt Haskin"
select select
type input "[PERSON_NAME]"
type input "402881954"
select select
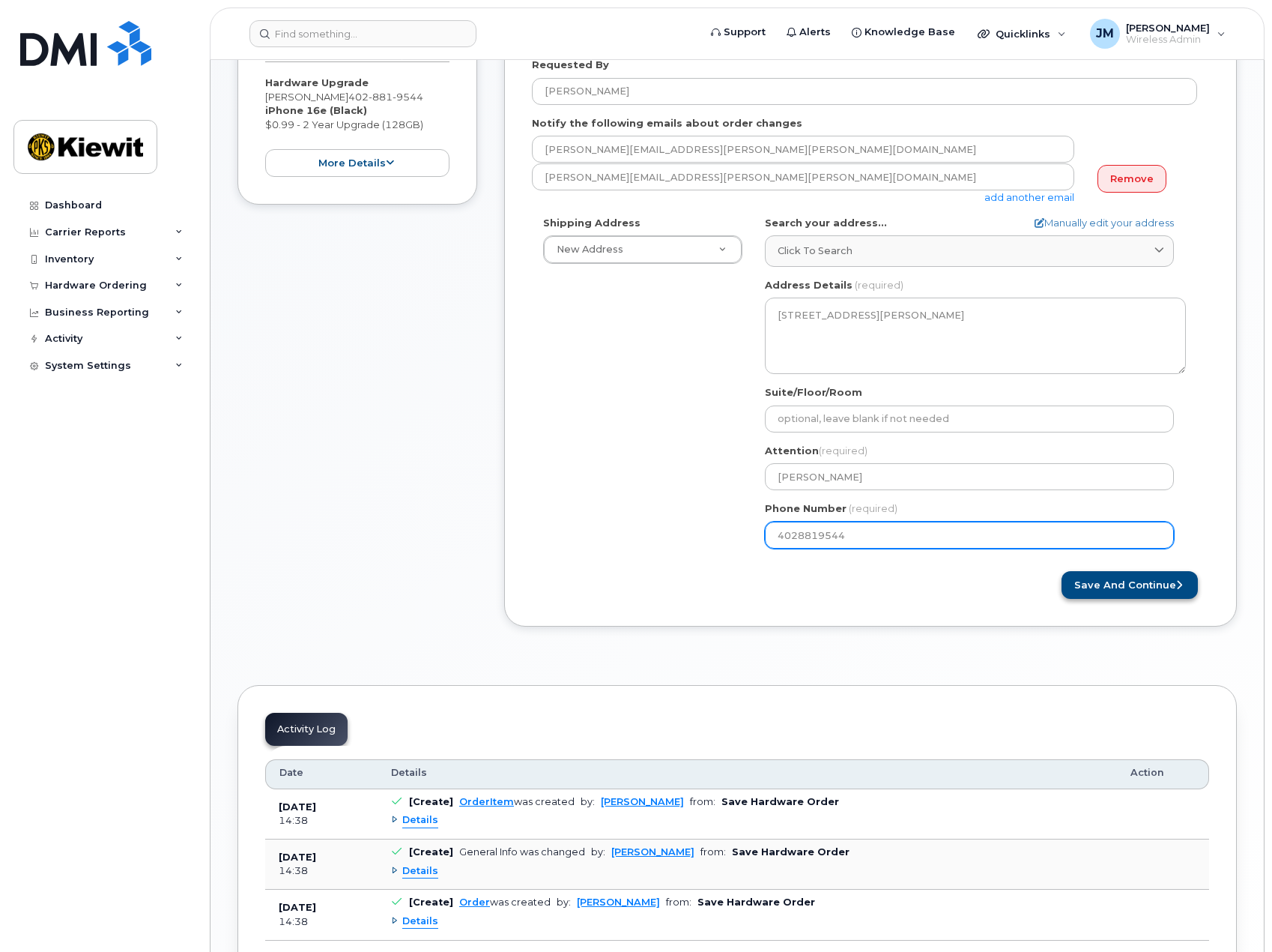
type input "4028819544"
click at [1148, 586] on button "Save and Continue" at bounding box center [1130, 585] width 136 height 27
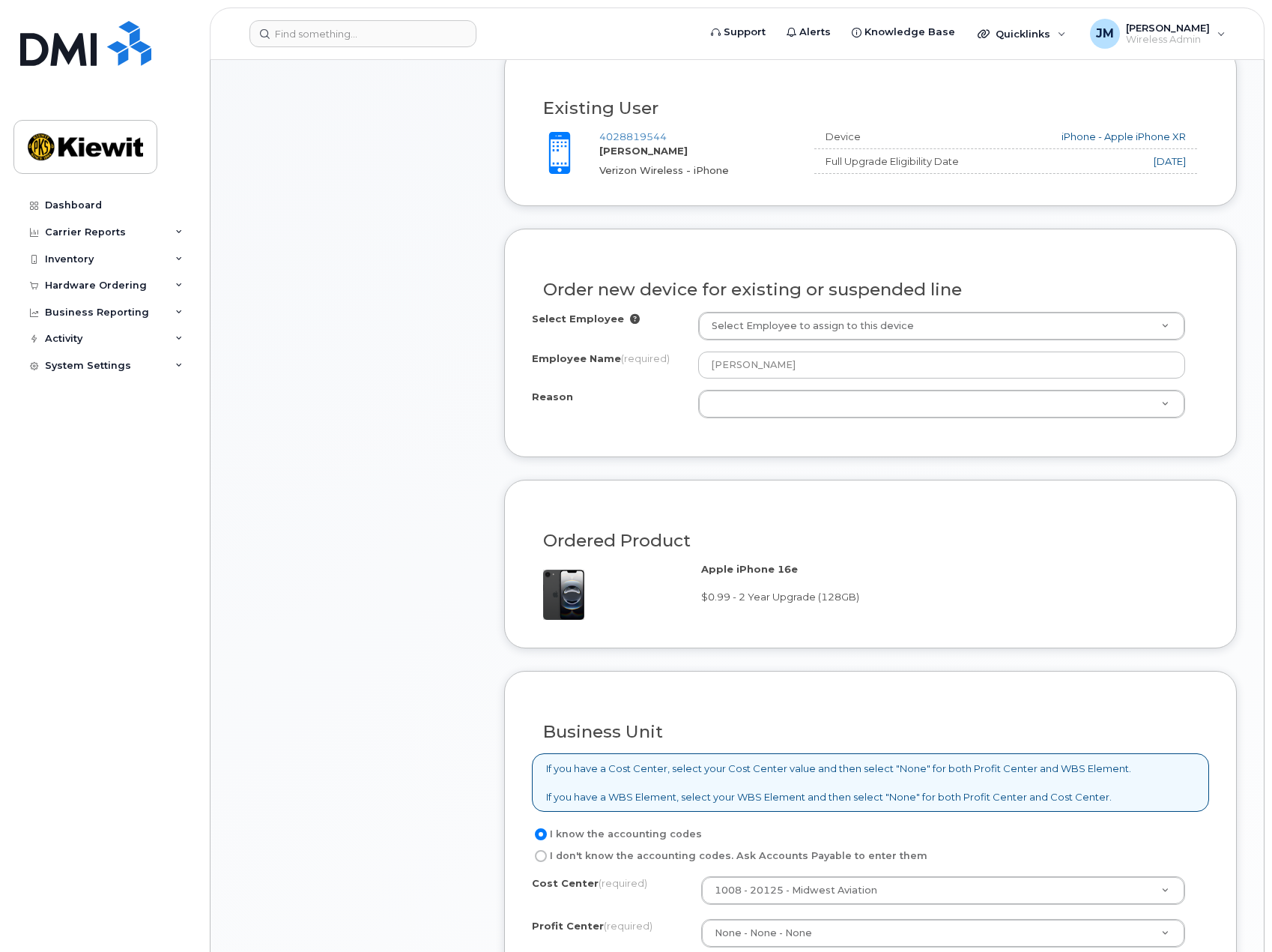
scroll to position [524, 0]
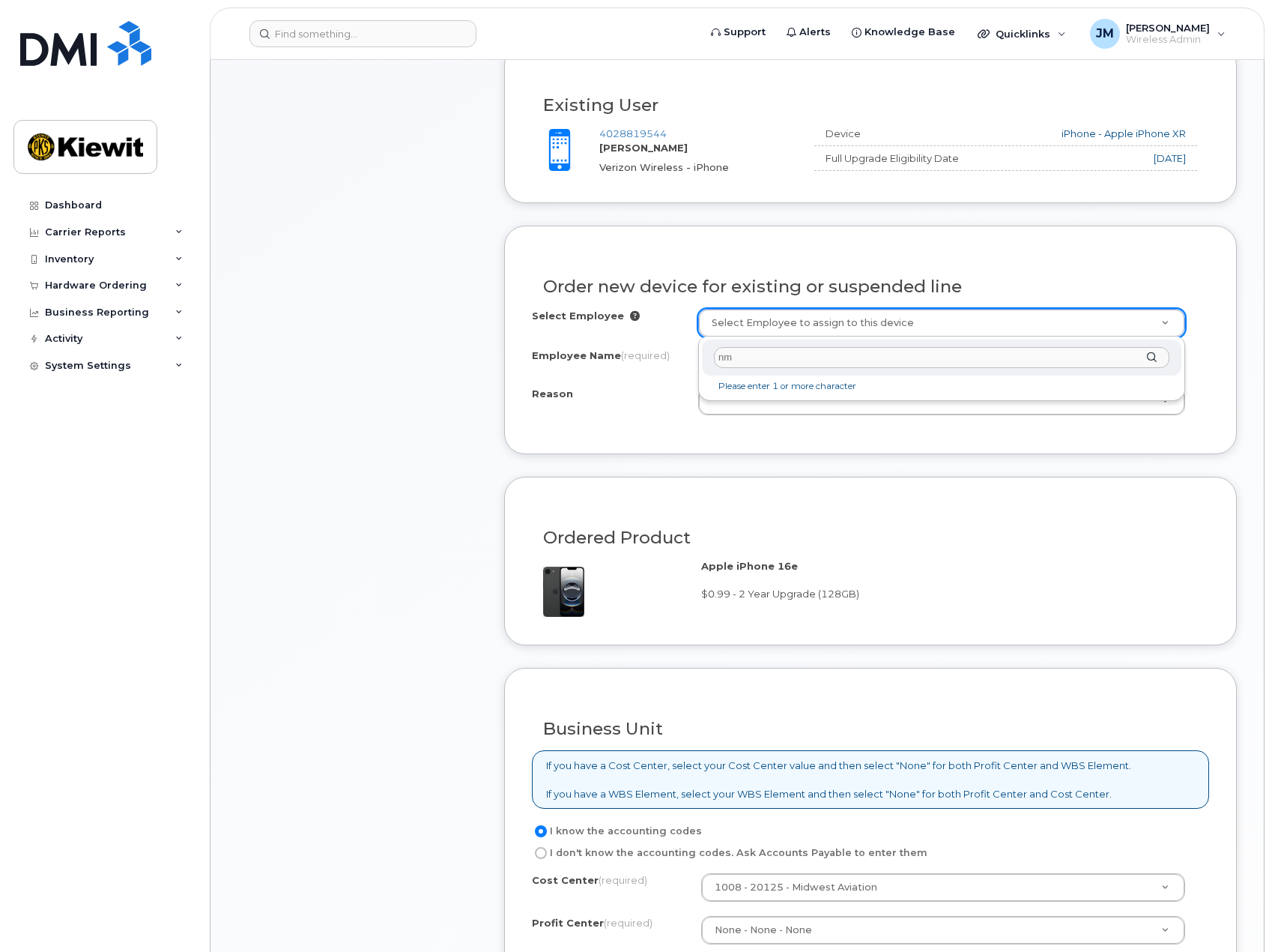
type input "n"
click at [796, 362] on input "matt haskins" at bounding box center [942, 357] width 455 height 22
drag, startPoint x: 809, startPoint y: 357, endPoint x: 441, endPoint y: 354, distance: 368.0
click at [441, 354] on body "Support Alerts Knowledge Base Quicklinks Suspend / Cancel Device Change SIM Car…" at bounding box center [636, 683] width 1272 height 2414
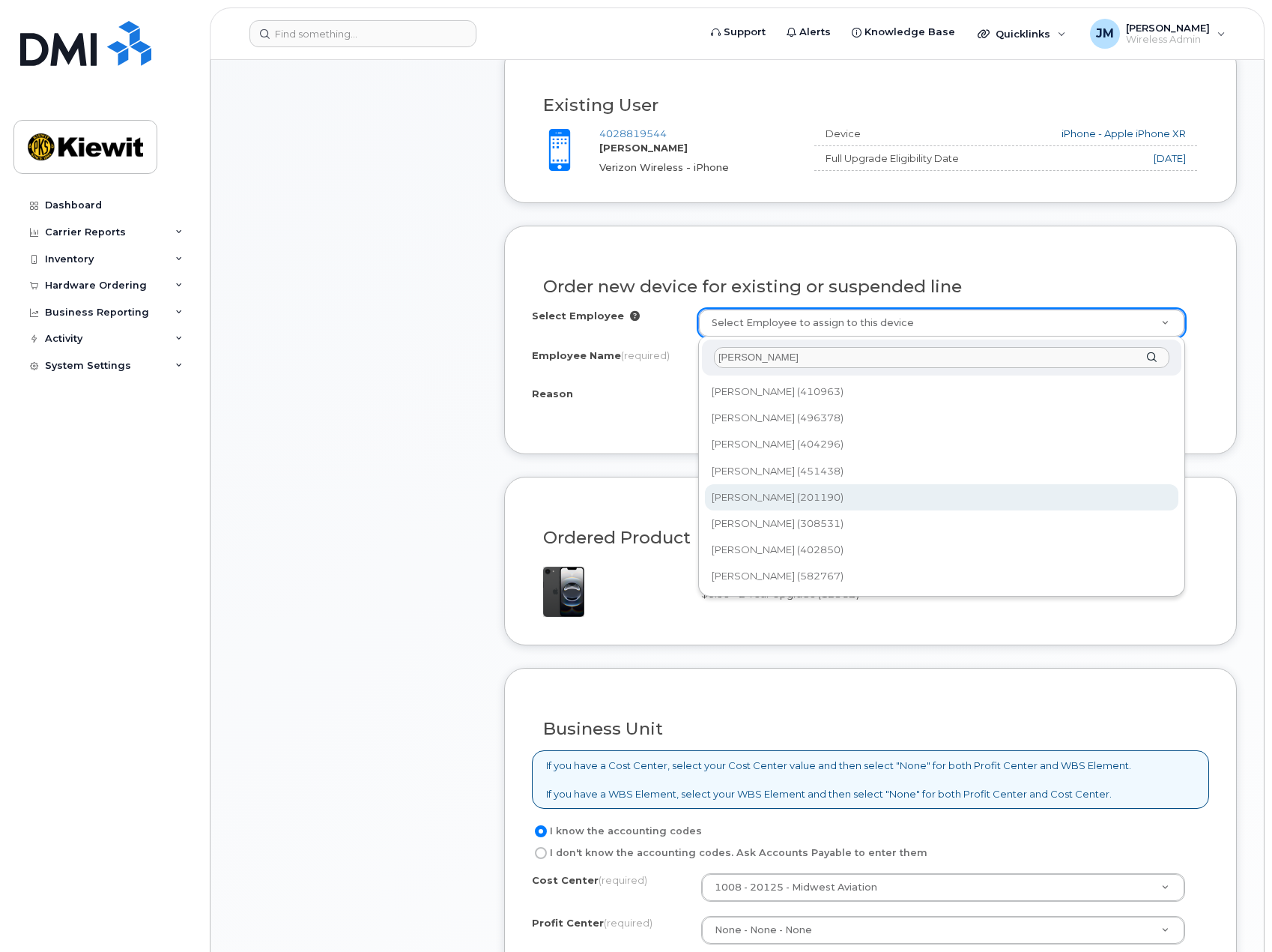
type input "haskins"
type input "2147735"
type input "[PERSON_NAME]"
select select
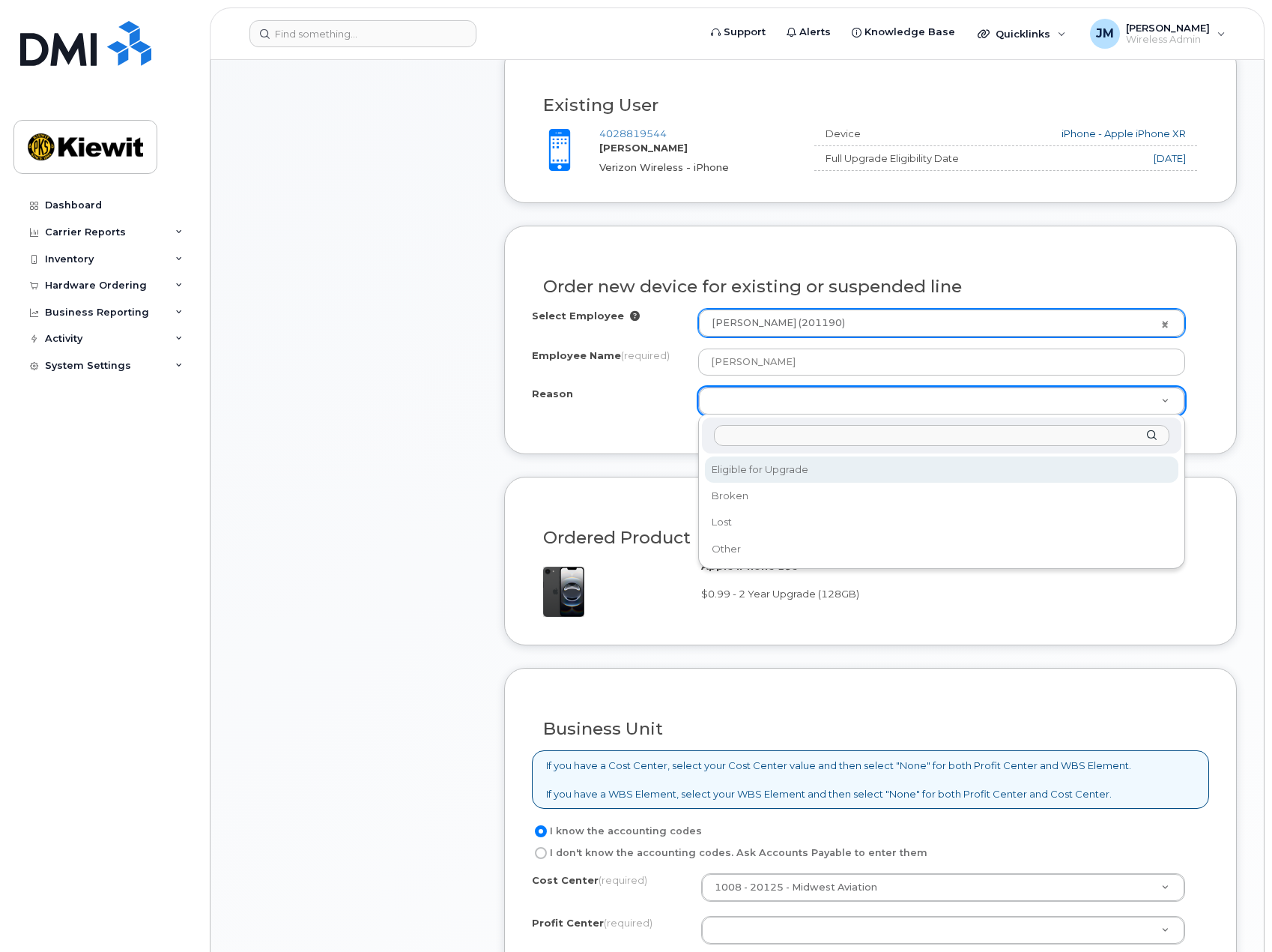
select select "eligible_for_upgrade"
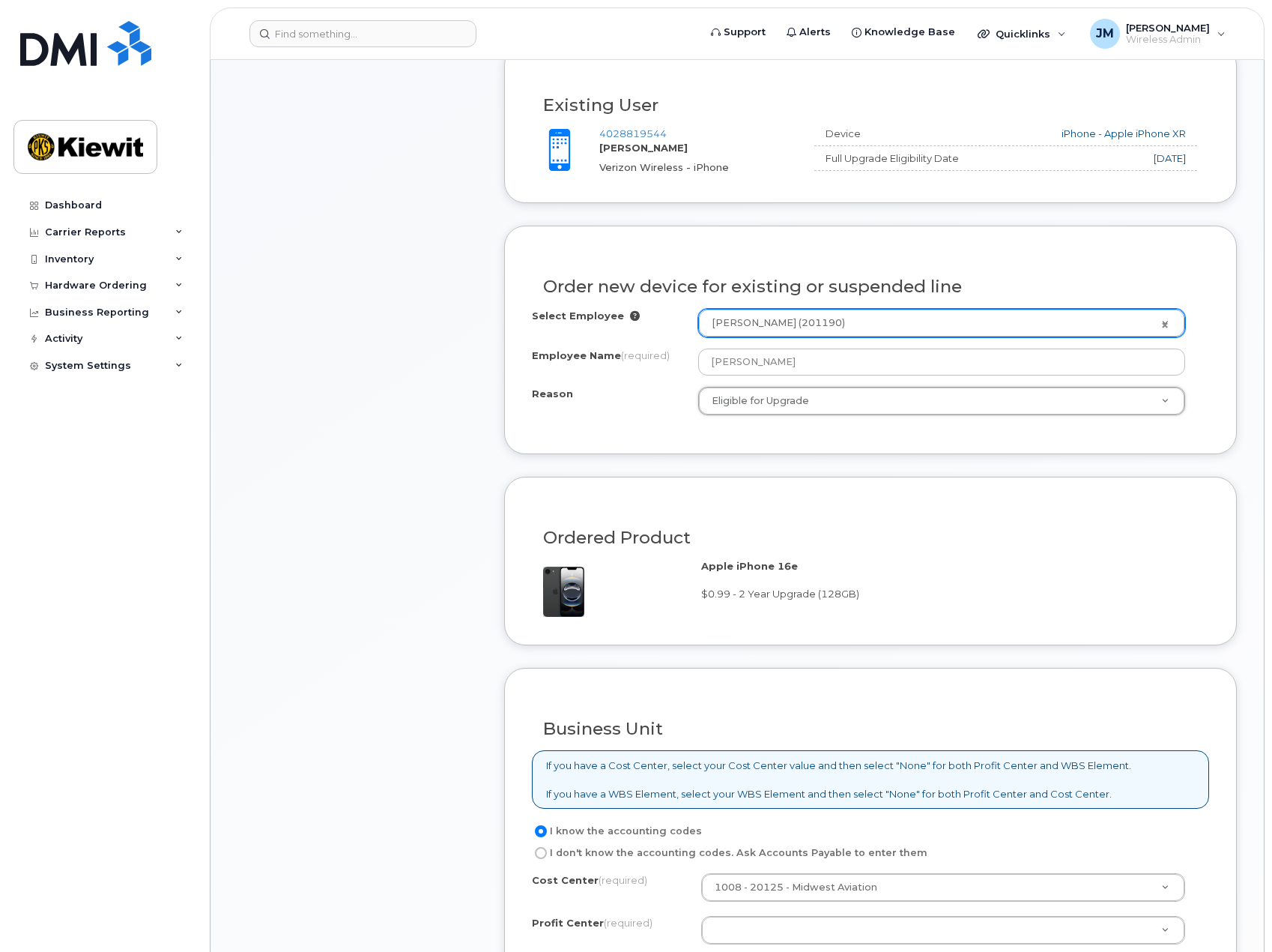
scroll to position [974, 0]
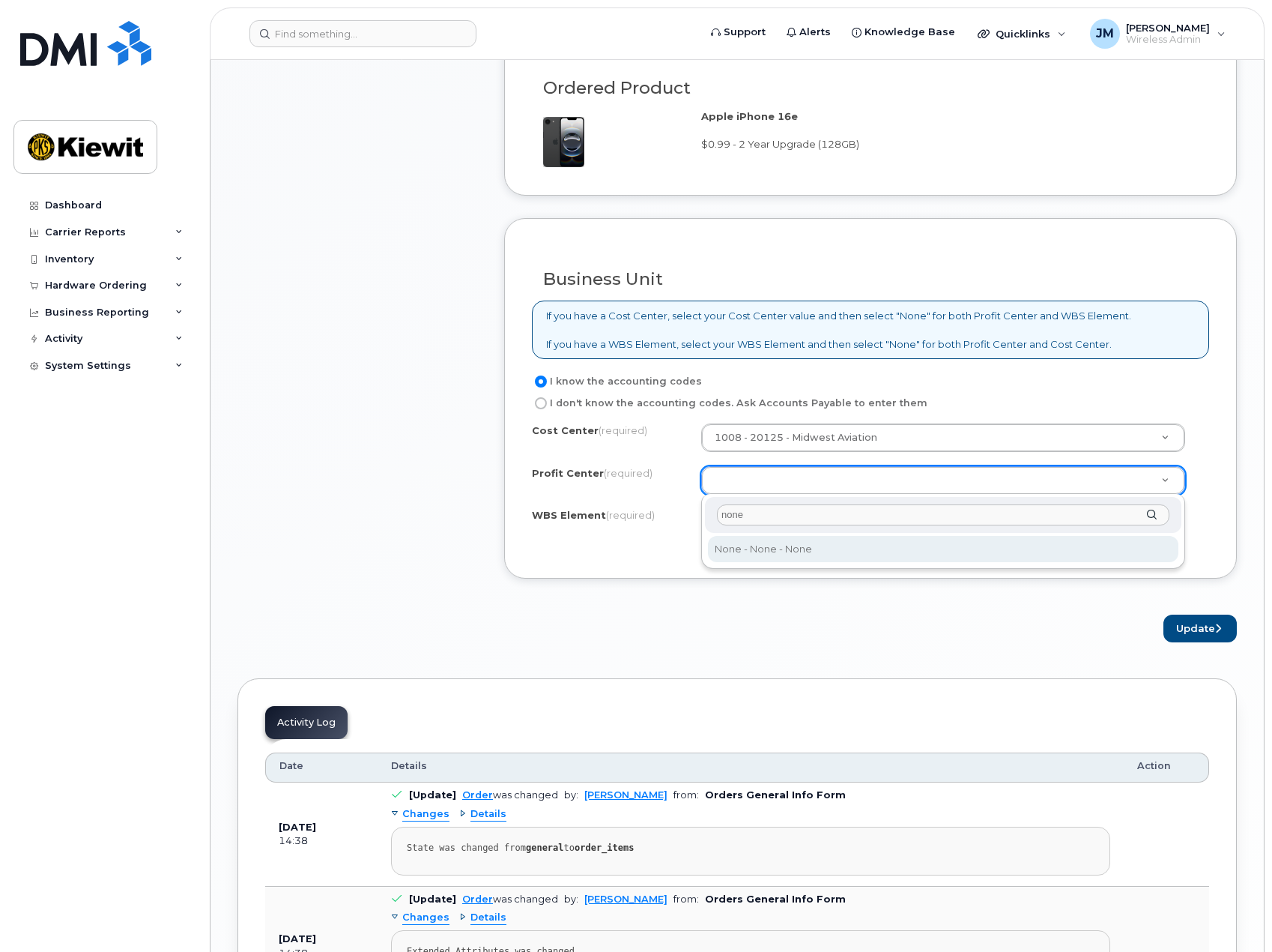
type input "none"
select select "None"
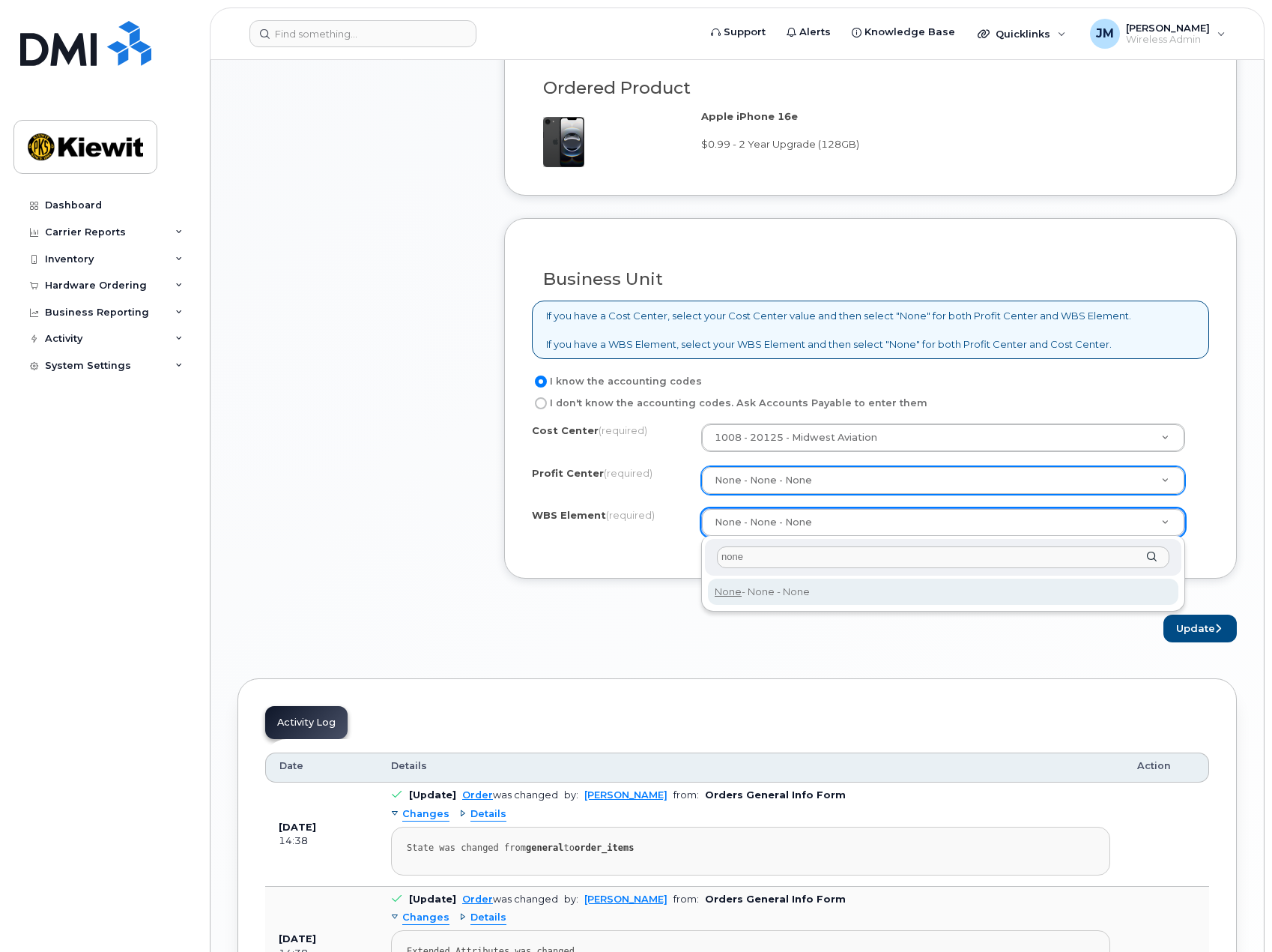
type input "none"
type input "None"
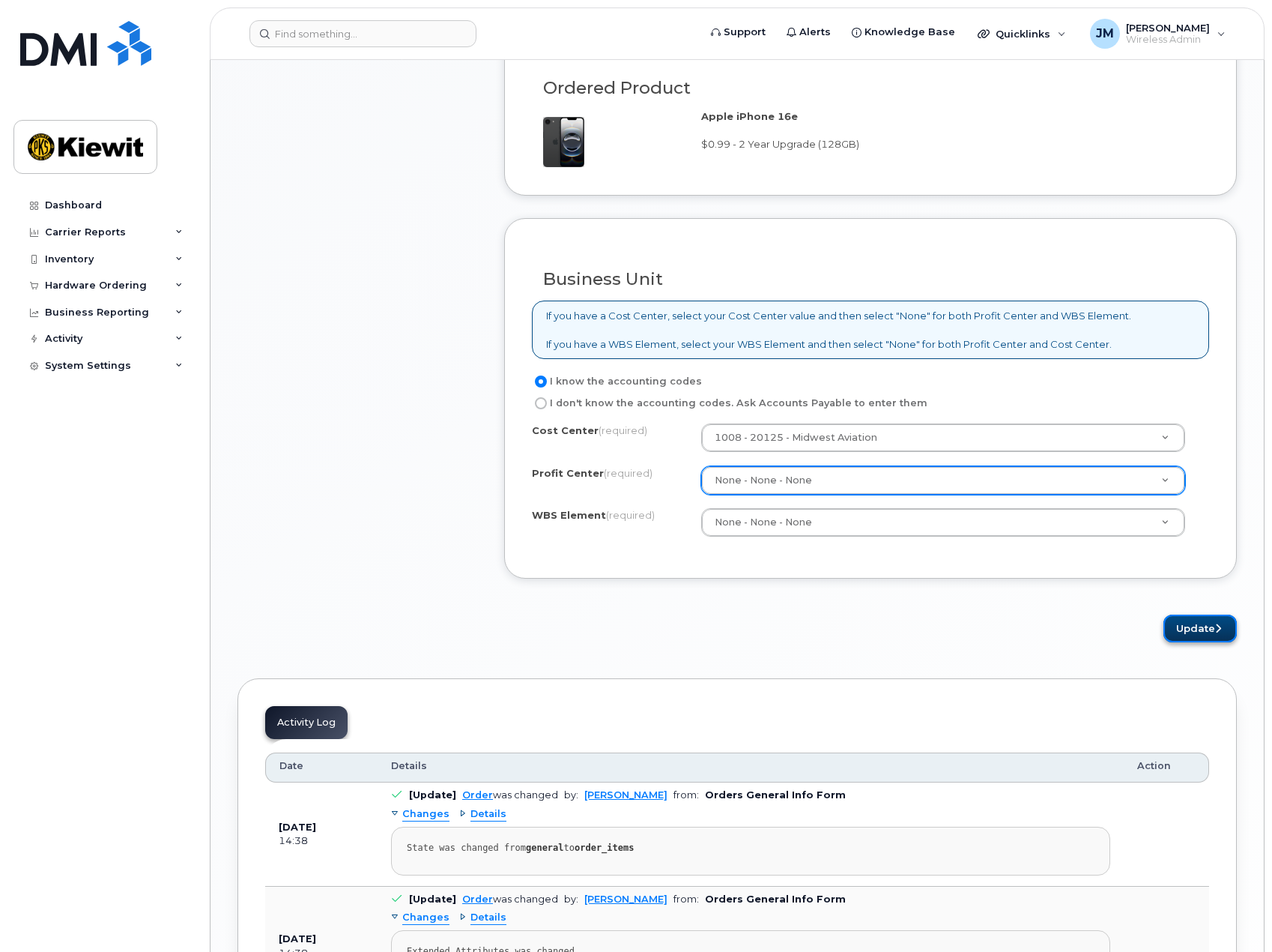
click at [1208, 617] on button "Update" at bounding box center [1200, 628] width 74 height 27
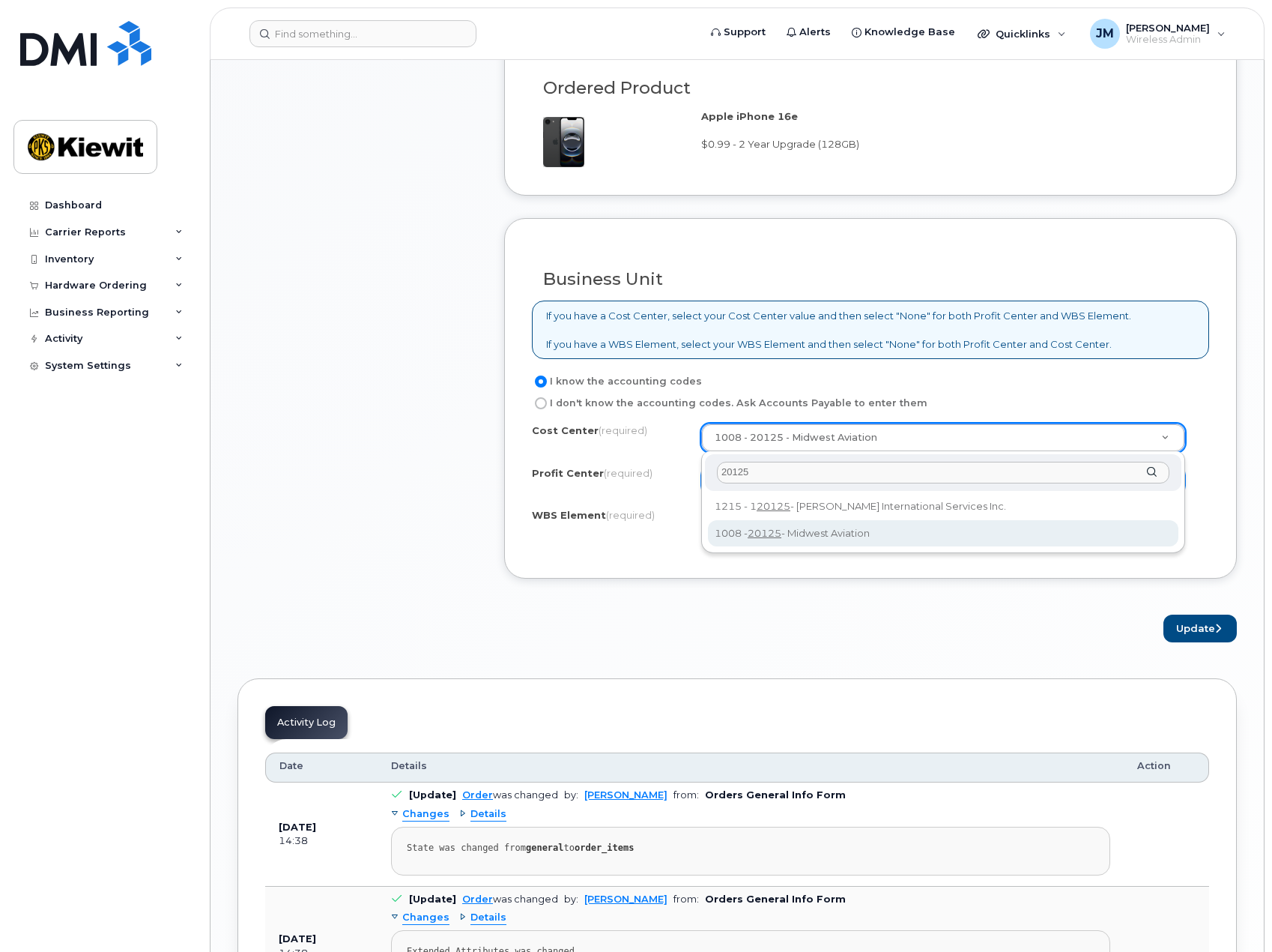
type input "20125"
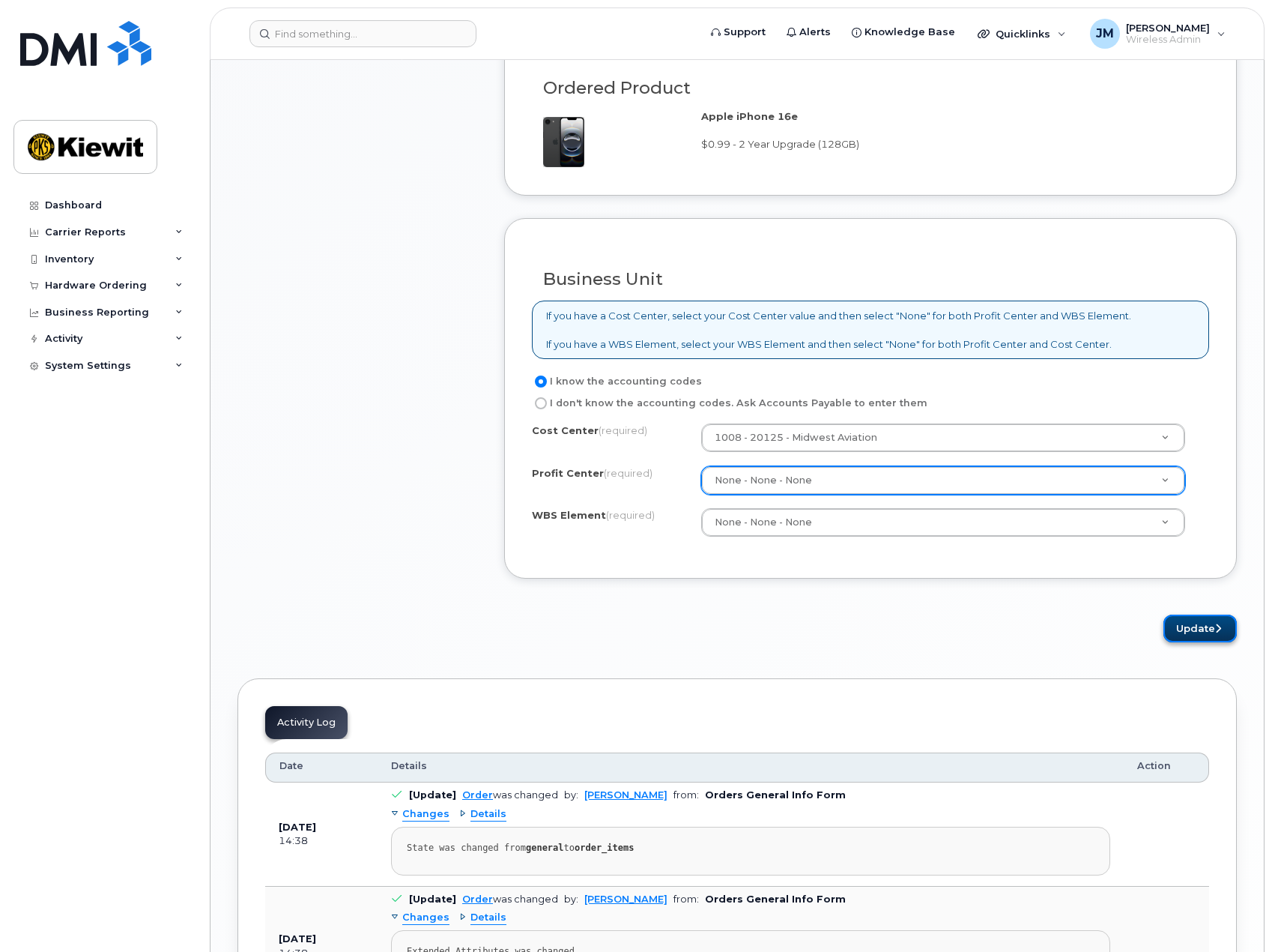
click at [1211, 630] on button "Update" at bounding box center [1200, 628] width 74 height 27
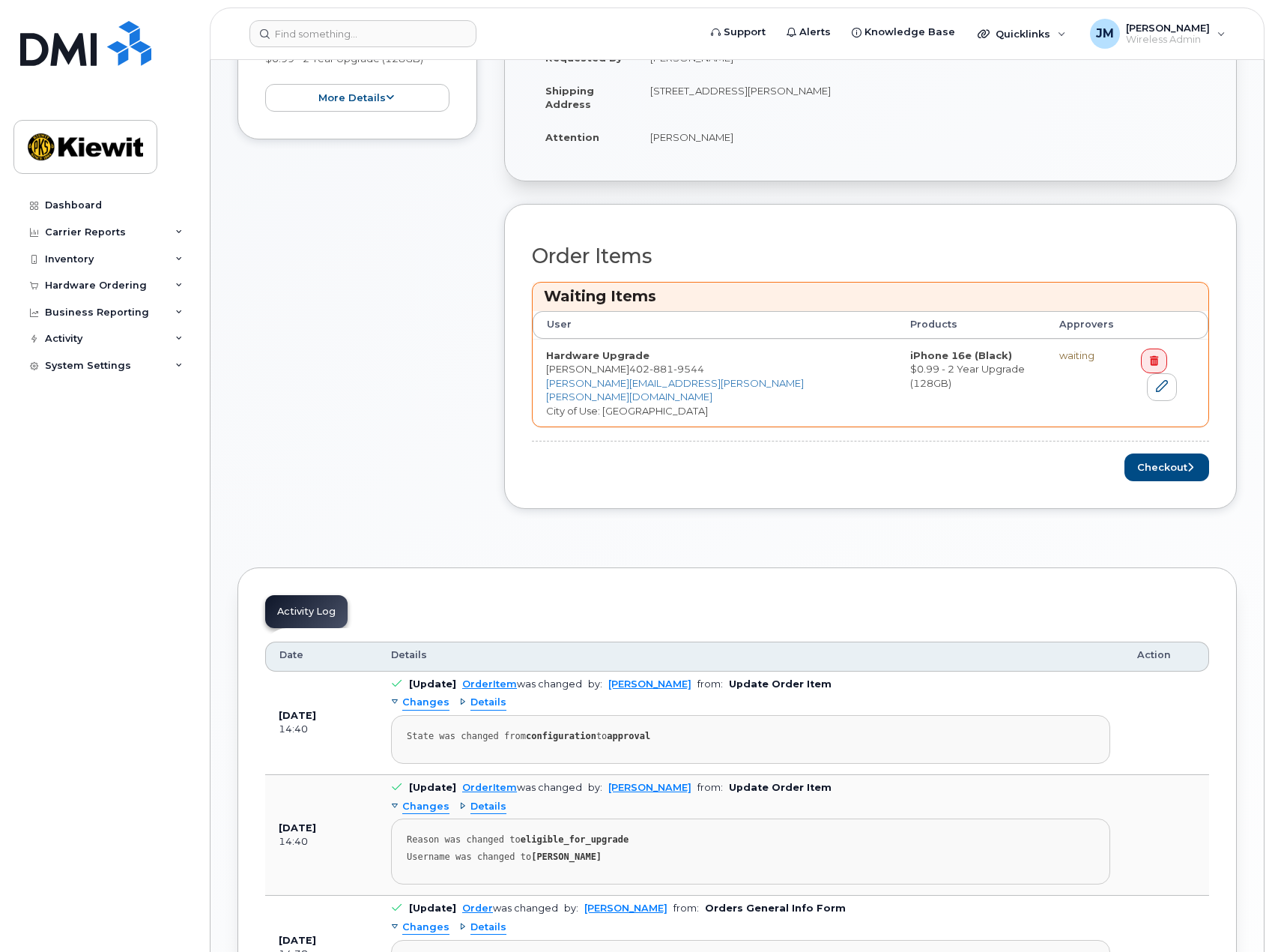
scroll to position [450, 0]
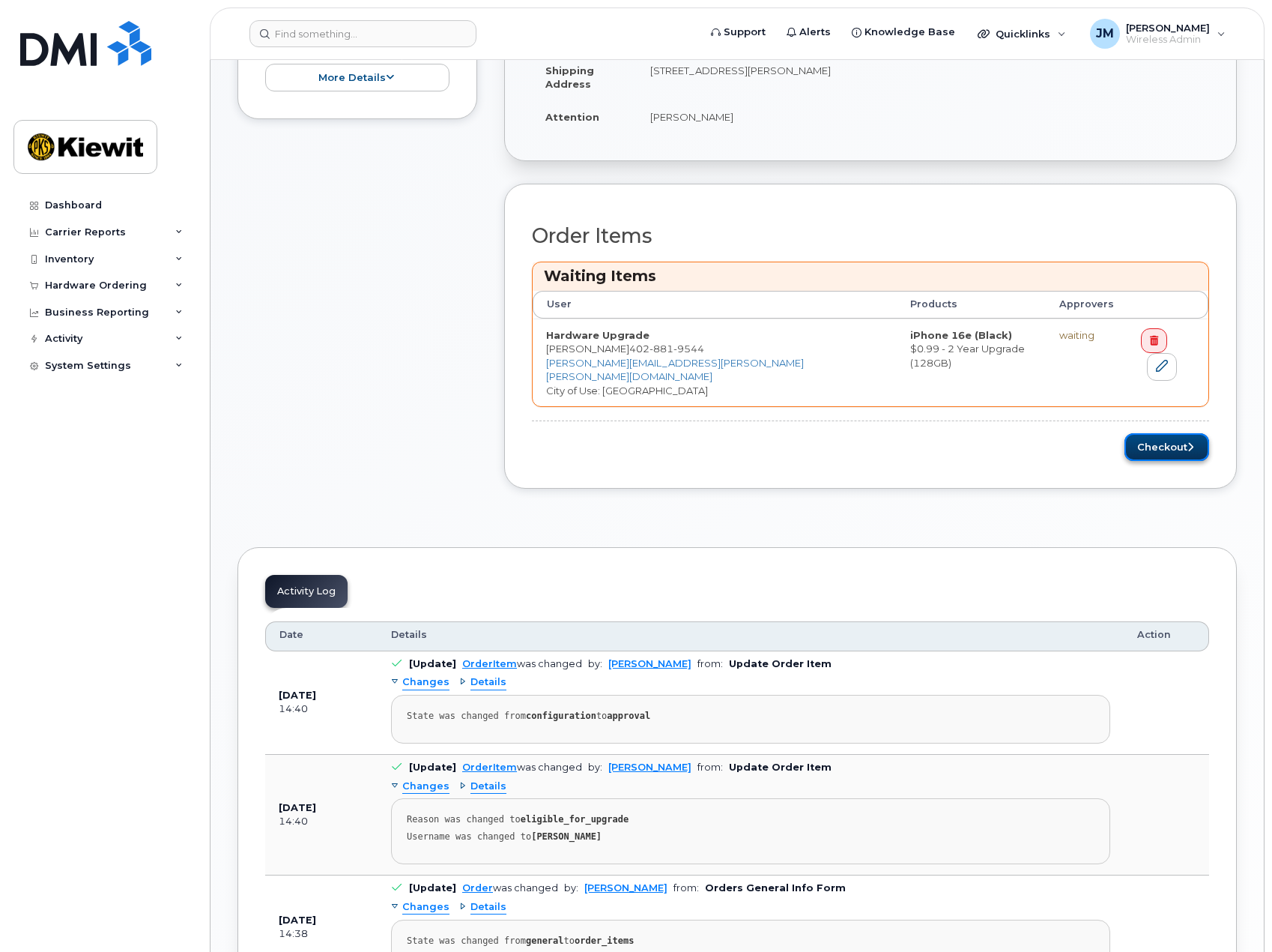
click at [1163, 433] on button "Checkout" at bounding box center [1167, 447] width 84 height 27
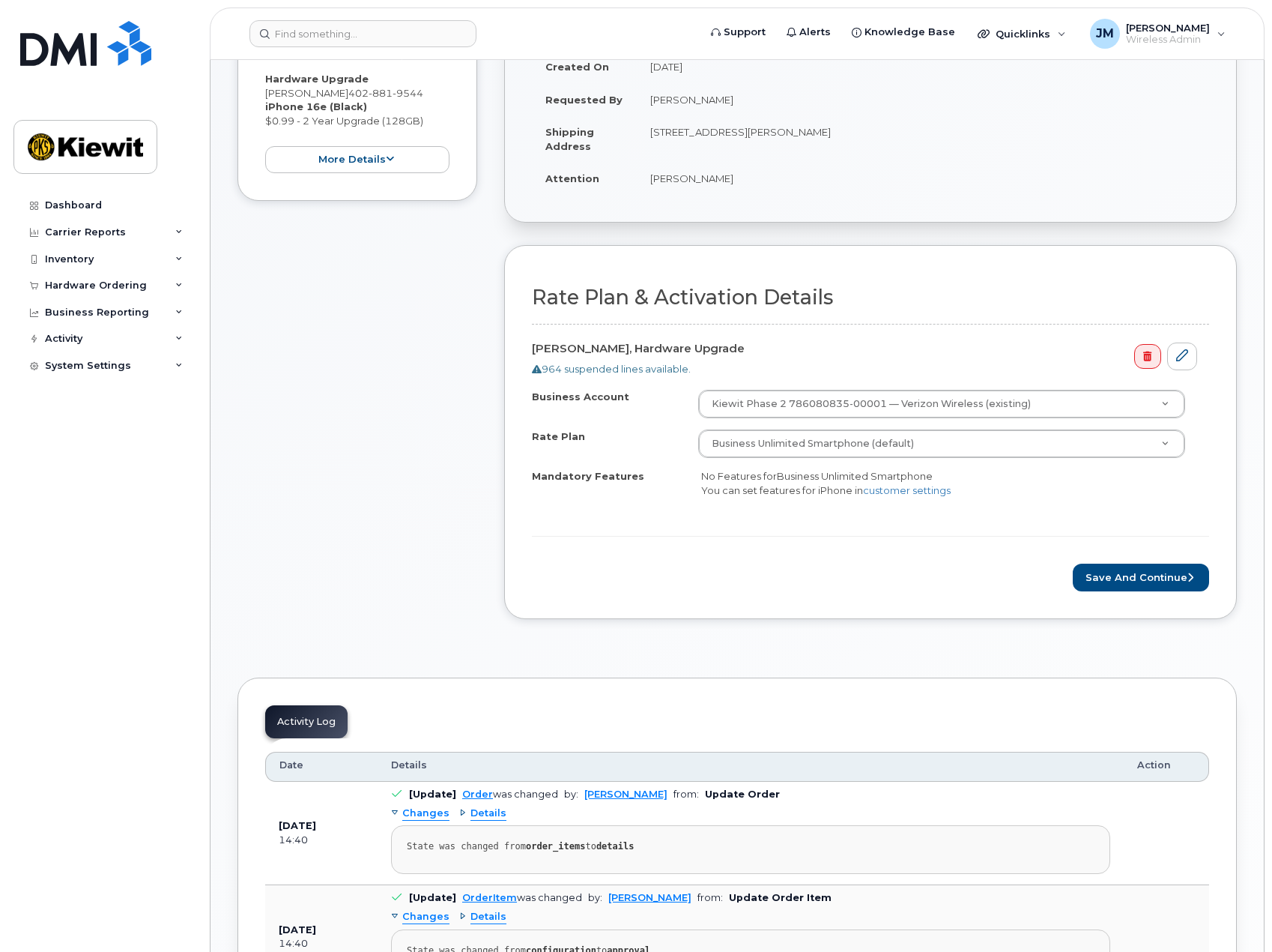
scroll to position [299, 0]
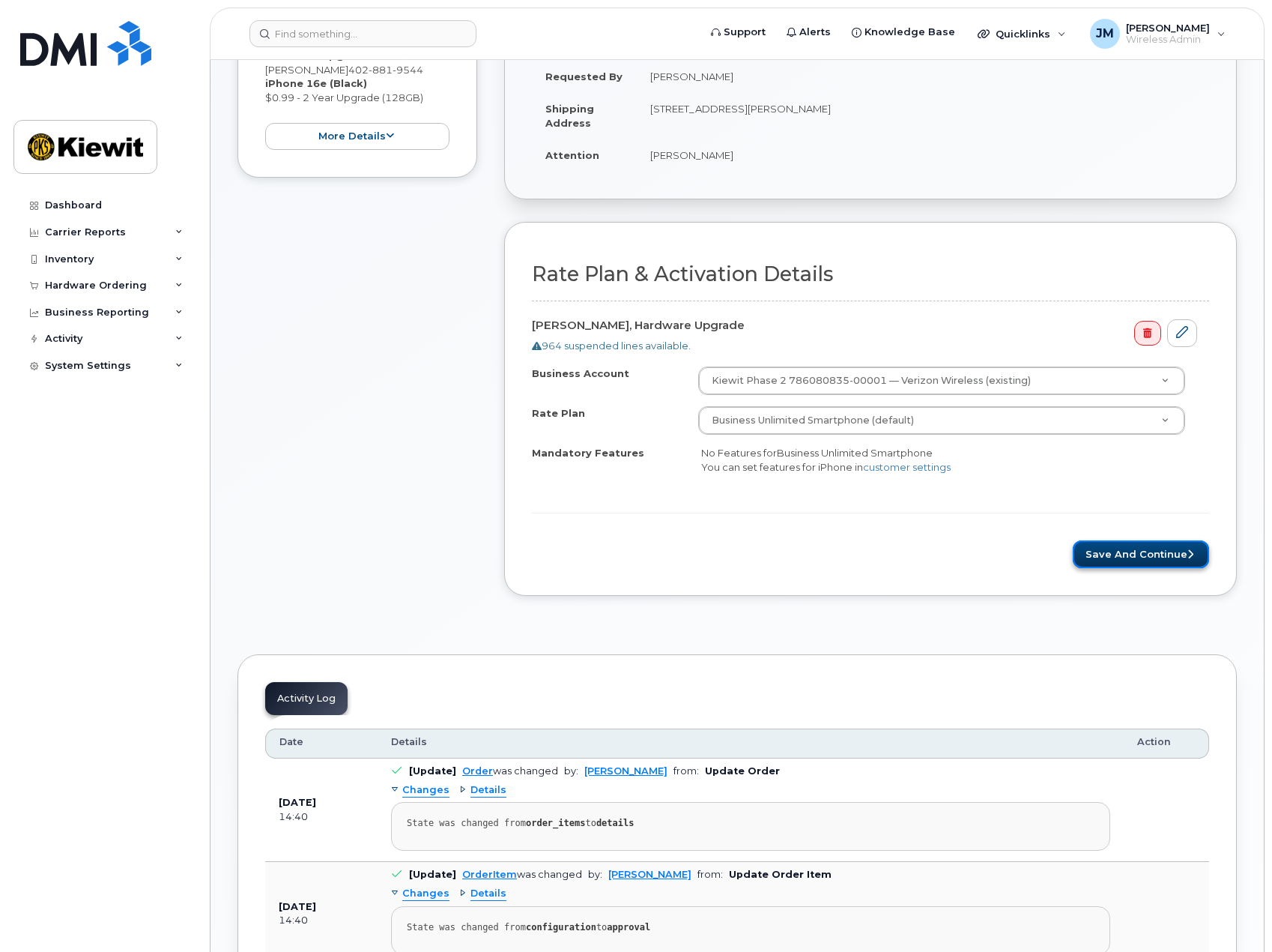
click at [1110, 552] on button "Save and Continue" at bounding box center [1140, 554] width 136 height 27
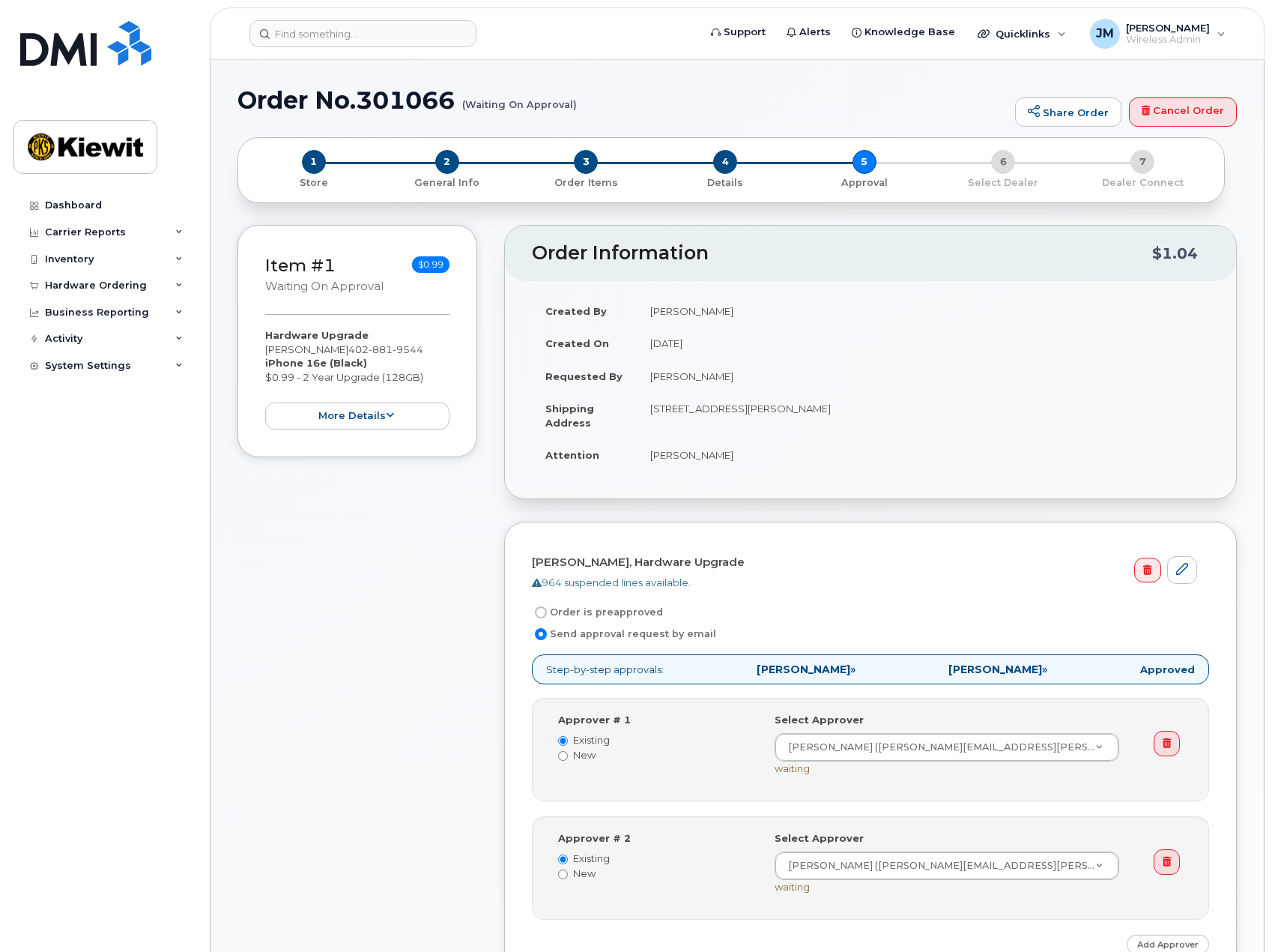
scroll to position [299, 0]
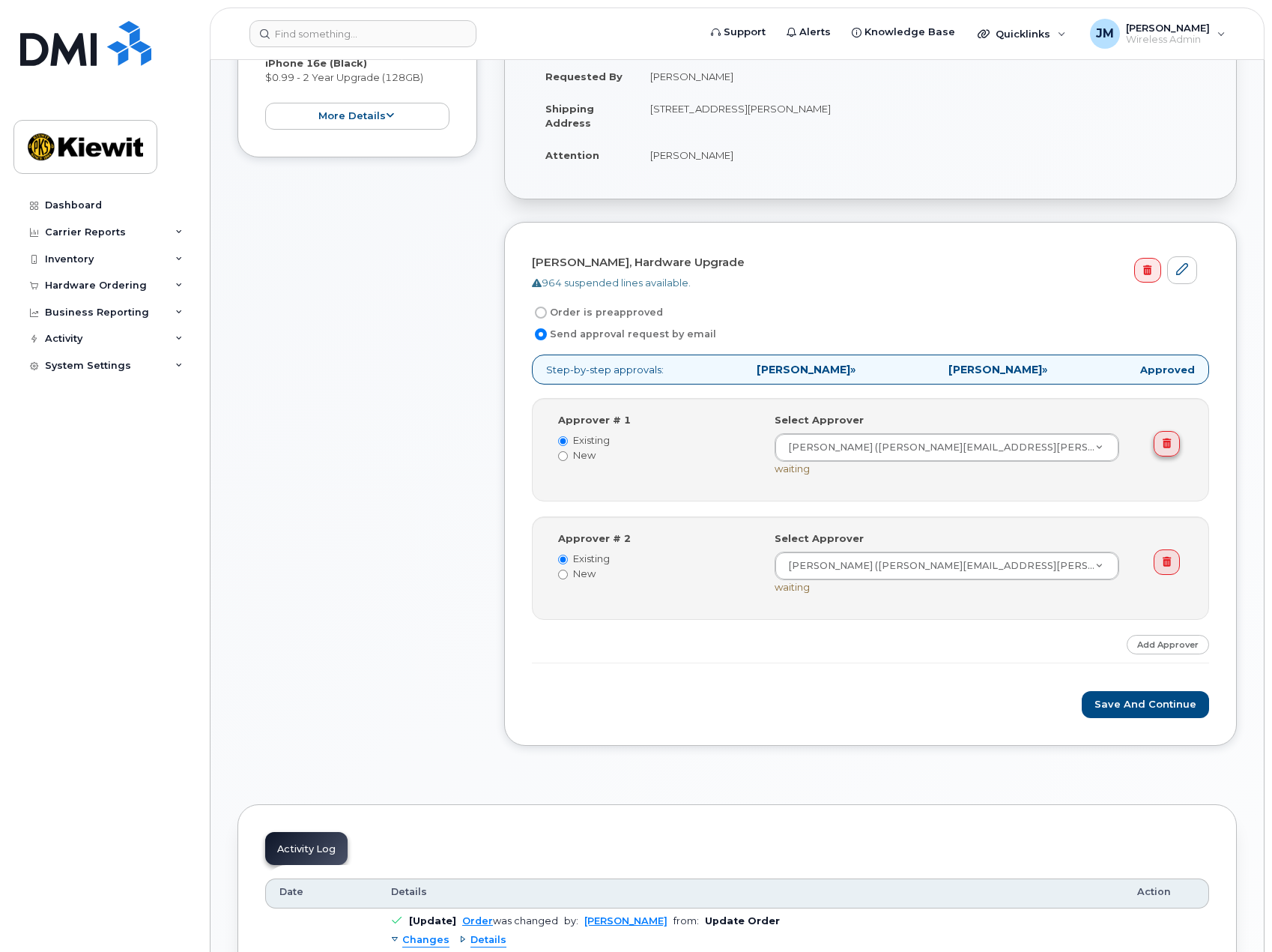
click at [1168, 446] on icon at bounding box center [1167, 444] width 8 height 10
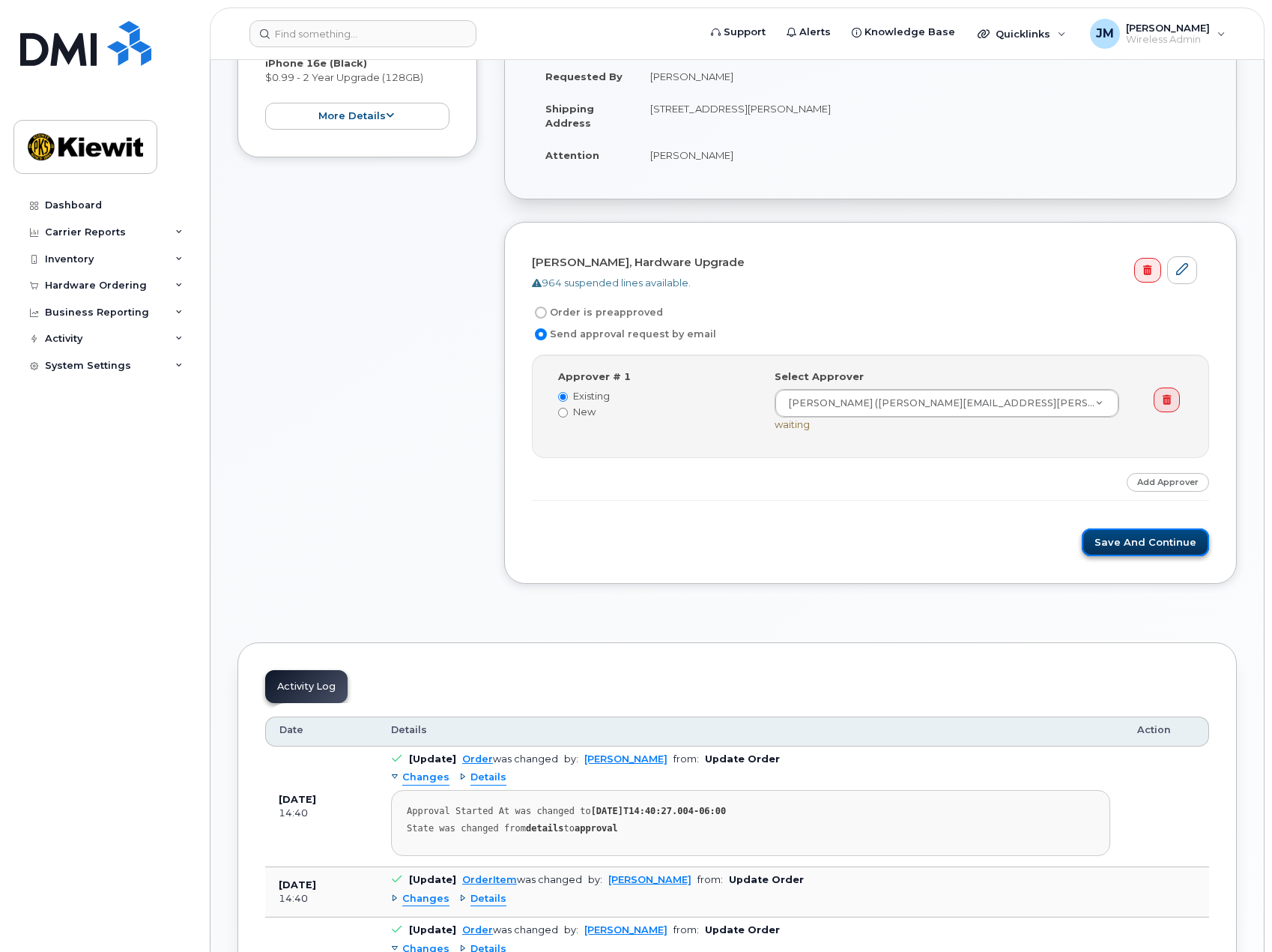
click at [1150, 540] on button "Save and Continue" at bounding box center [1145, 542] width 128 height 27
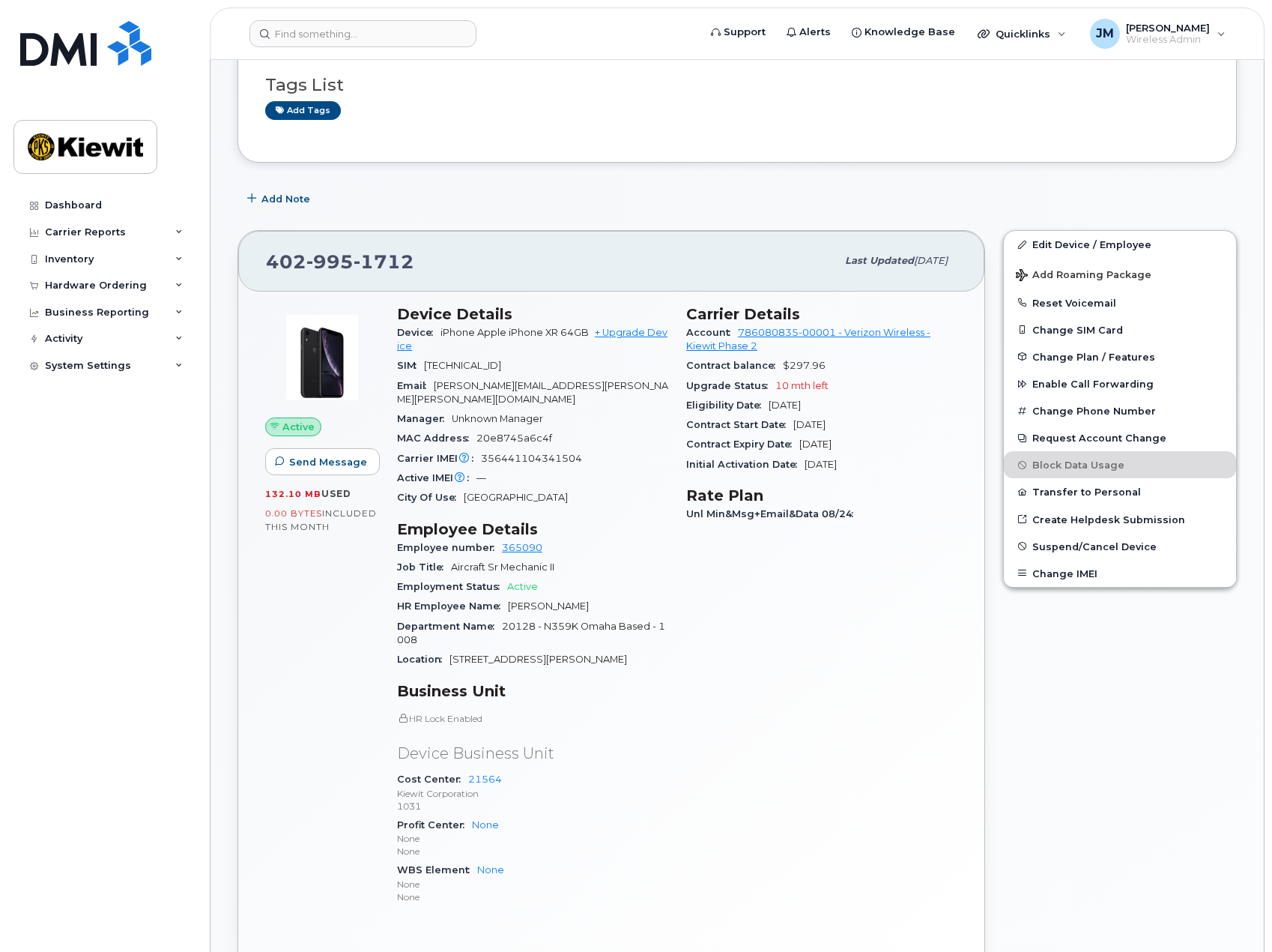
scroll to position [150, 0]
